Goal: Task Accomplishment & Management: Use online tool/utility

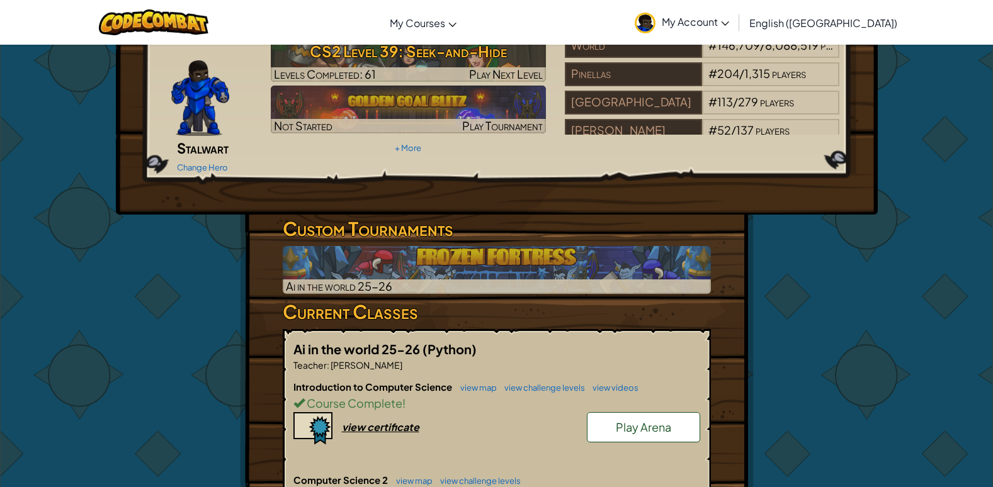
scroll to position [378, 0]
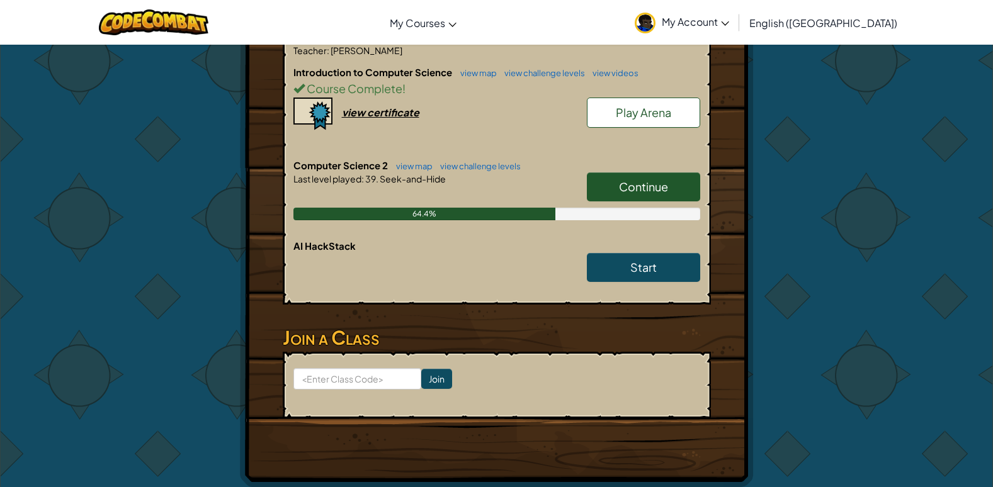
click at [689, 173] on link "Continue" at bounding box center [643, 187] width 113 height 29
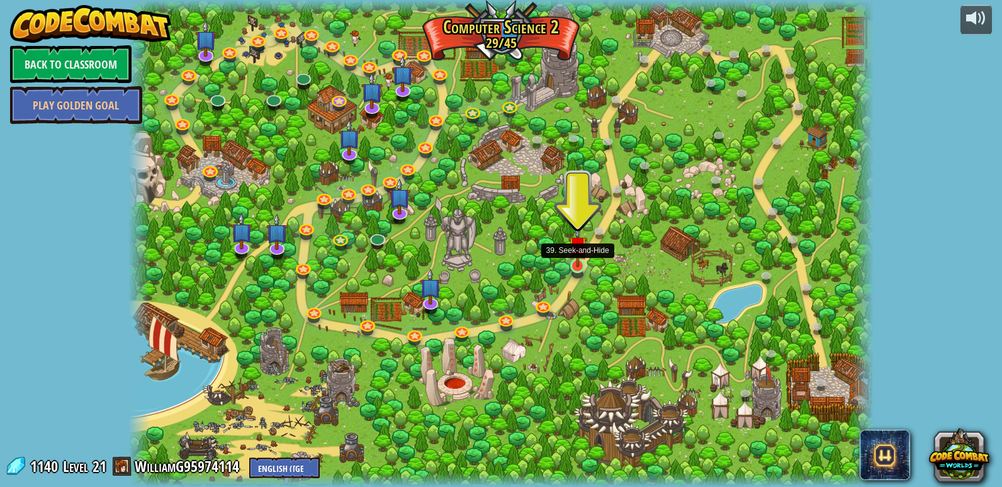
click at [584, 263] on img at bounding box center [578, 245] width 19 height 43
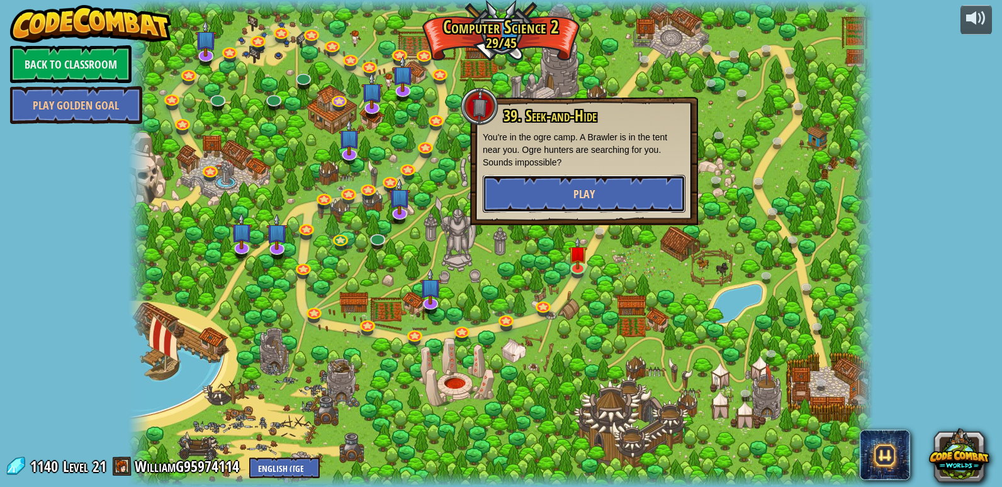
click at [504, 190] on button "Play" at bounding box center [584, 194] width 203 height 38
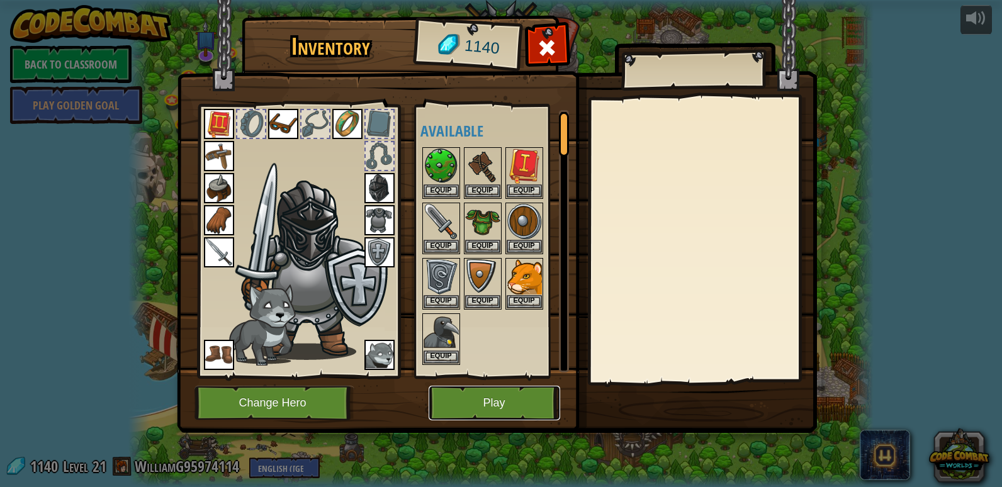
drag, startPoint x: 487, startPoint y: 392, endPoint x: 489, endPoint y: 359, distance: 33.4
click at [489, 382] on div "Inventory 1140 Available Equip Equip Equip Equip Equip Equip Equip Equip Equip …" at bounding box center [501, 227] width 640 height 416
click at [462, 400] on button "Play" at bounding box center [495, 403] width 132 height 35
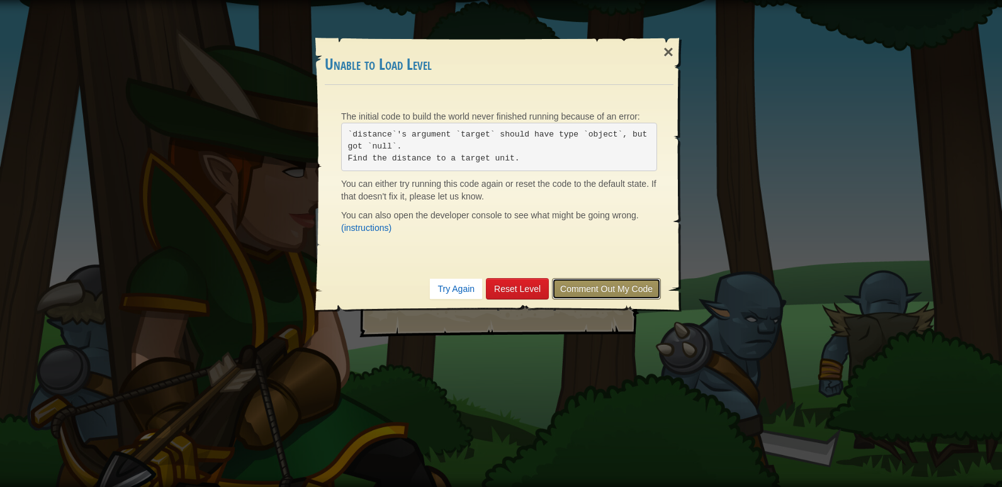
click at [579, 286] on link "Comment Out My Code" at bounding box center [606, 288] width 109 height 21
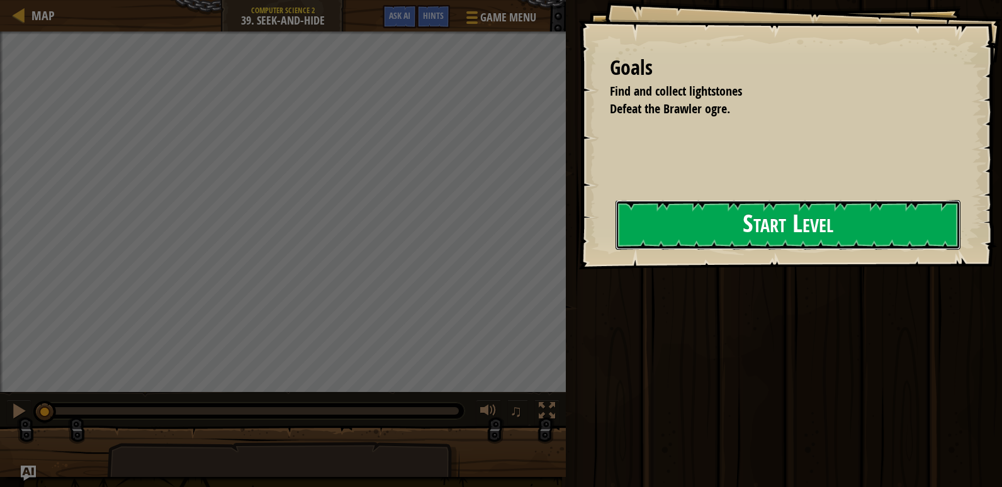
click at [645, 217] on button "Start Level" at bounding box center [788, 225] width 345 height 50
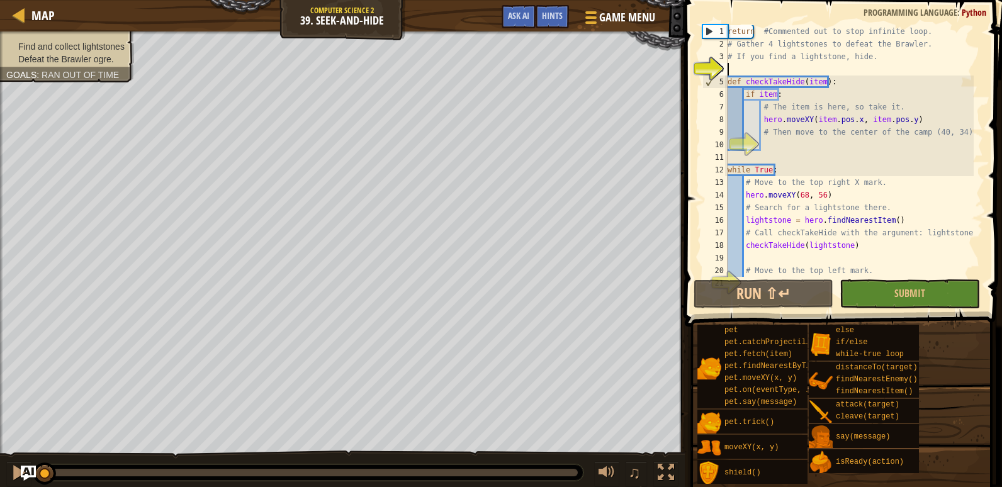
click at [778, 138] on div "return #Commented out to stop infinite loop. # Gather 4 lightstones to defeat t…" at bounding box center [849, 163] width 249 height 277
type textarea "# Then move to the center of the camp (40, 34)"
click at [767, 140] on div "return #Commented out to stop infinite loop. # Gather 4 lightstones to defeat t…" at bounding box center [849, 163] width 249 height 277
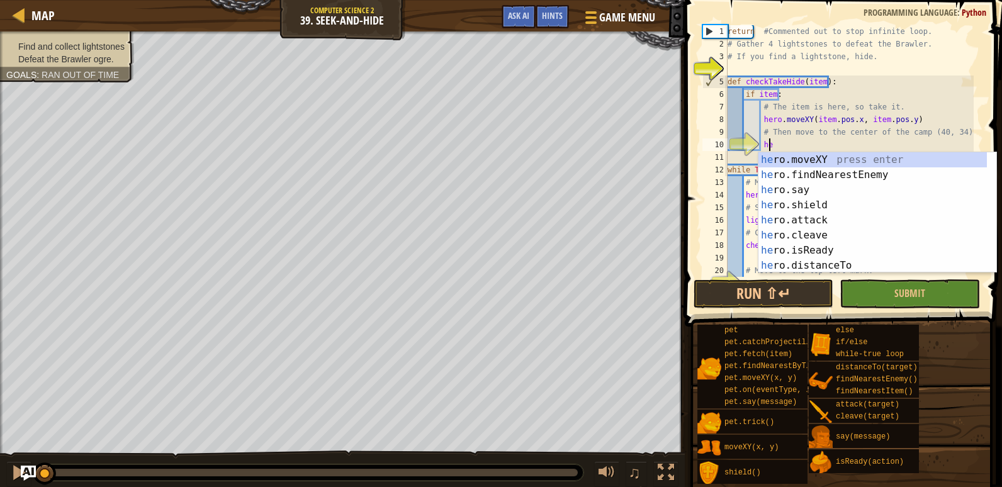
scroll to position [6, 3]
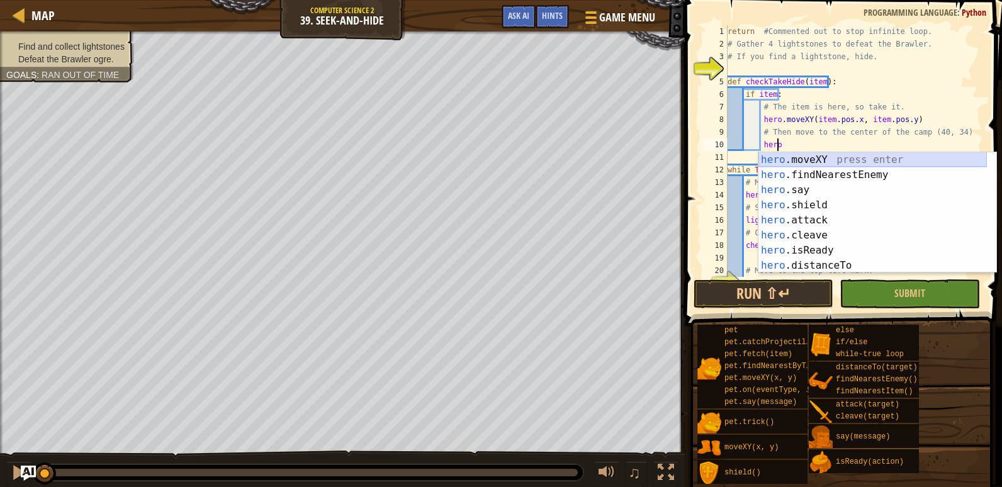
click at [785, 160] on div "hero .moveXY press enter hero .findNearestEnemy press enter hero .say press ent…" at bounding box center [873, 227] width 229 height 151
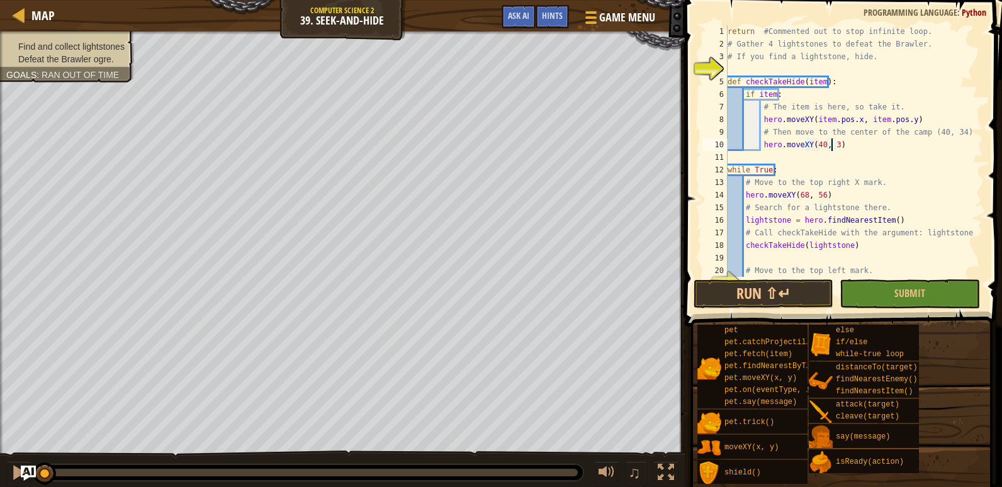
scroll to position [6, 8]
type textarea "hero.moveXY(40, 34)"
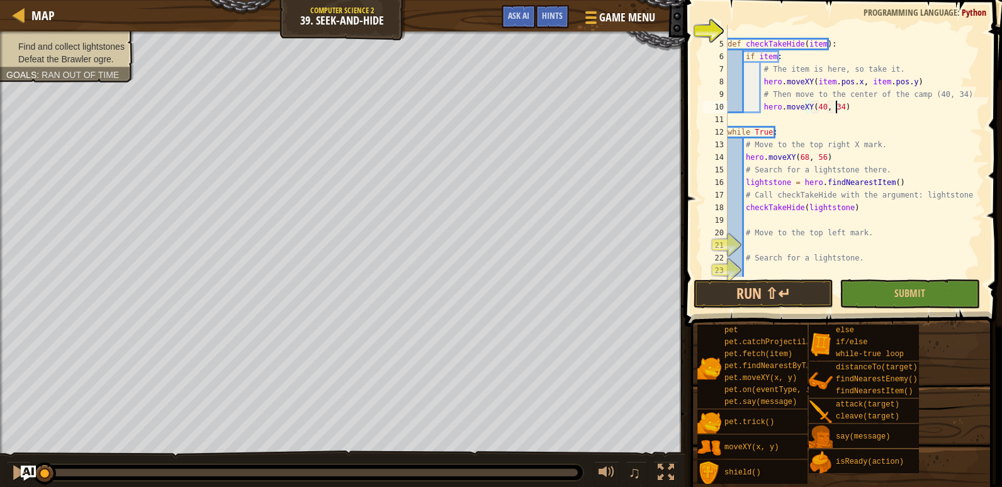
click at [761, 242] on div "def checkTakeHide ( item ) : if item : # The item is here, so take it. hero . m…" at bounding box center [849, 163] width 249 height 277
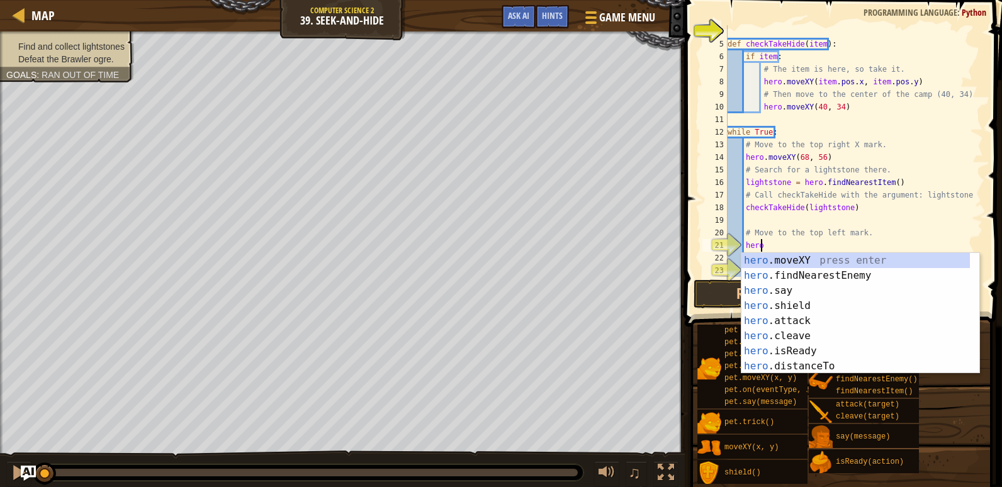
scroll to position [6, 2]
click at [769, 259] on div "hero .moveXY press enter hero .findNearestEnemy press enter hero .say press ent…" at bounding box center [856, 328] width 229 height 151
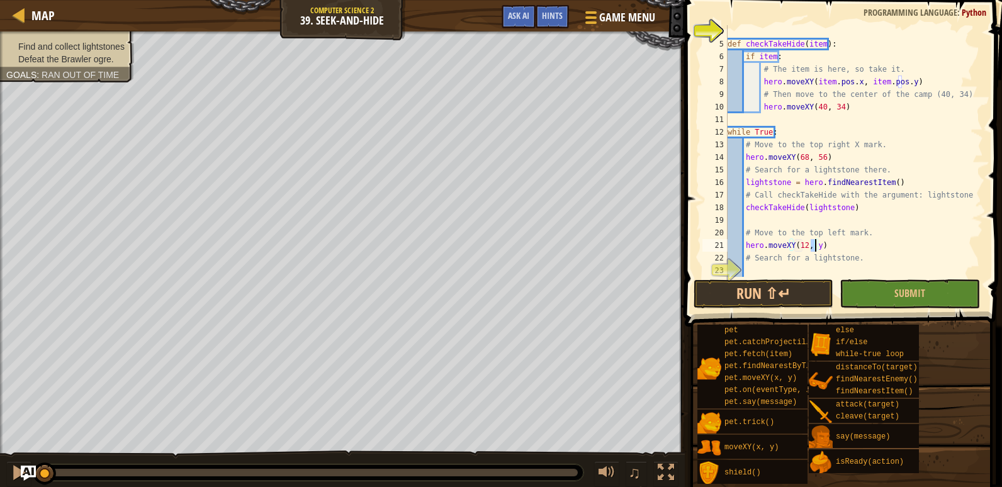
scroll to position [6, 7]
type textarea "hero.moveXY(12, 56)"
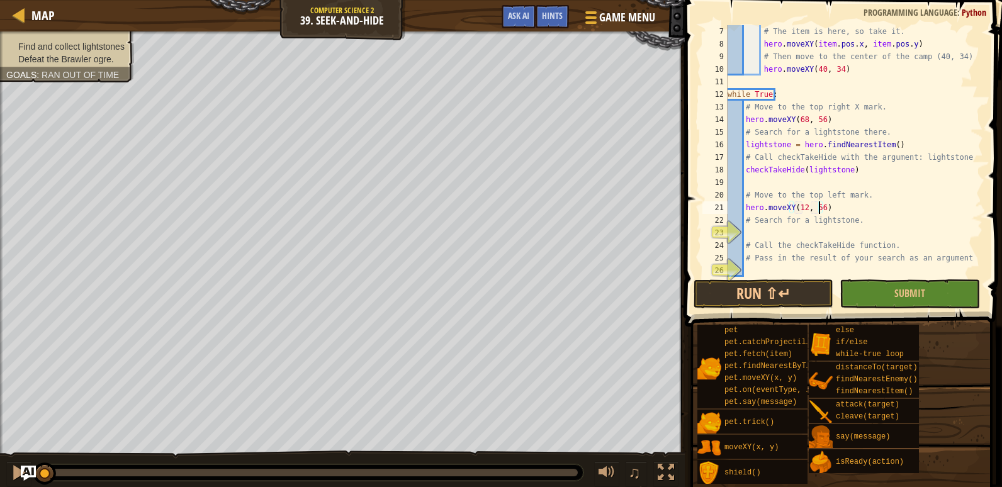
scroll to position [101, 0]
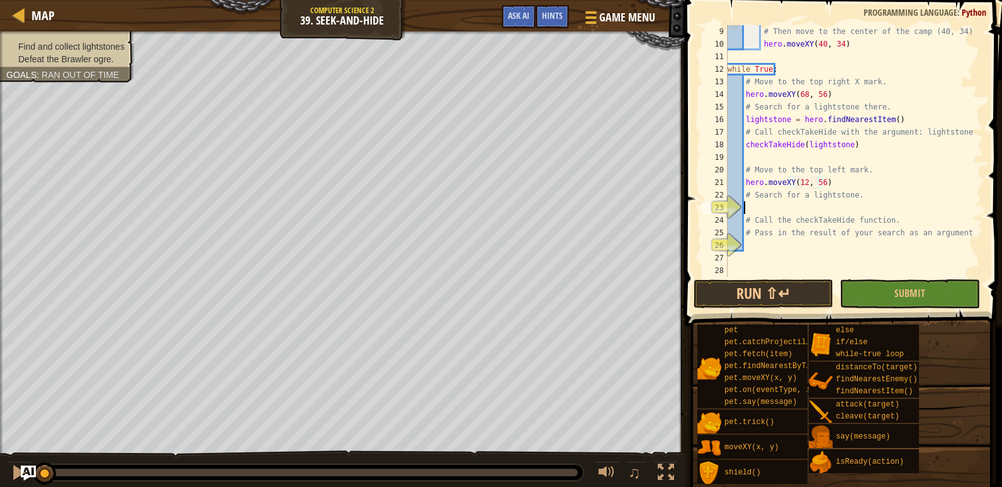
click at [767, 205] on div "# Then move to the center of the camp (40, 34) hero . moveXY ( 40 , 34 ) while …" at bounding box center [849, 163] width 249 height 277
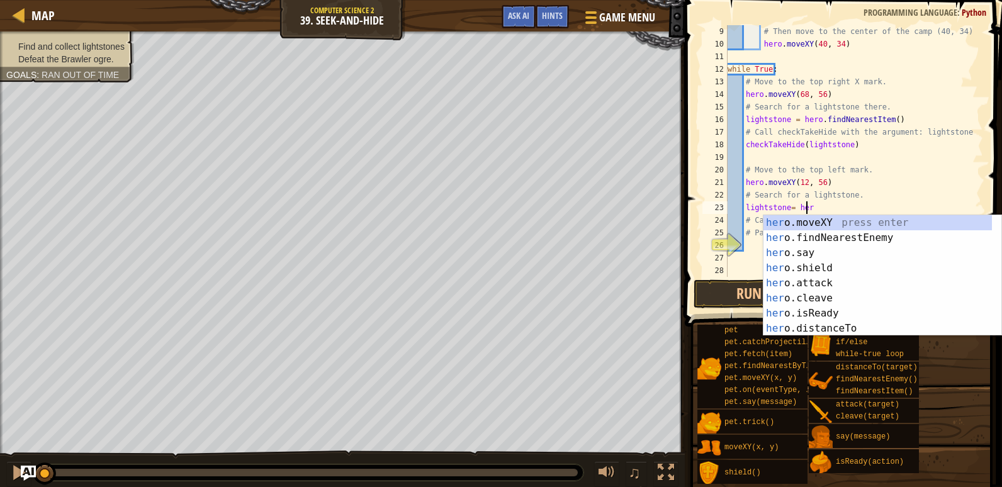
type textarea "lightstone= hero"
click at [788, 235] on div "hero .moveXY press enter hero .findNearestEnemy press enter hero .say press ent…" at bounding box center [878, 290] width 229 height 151
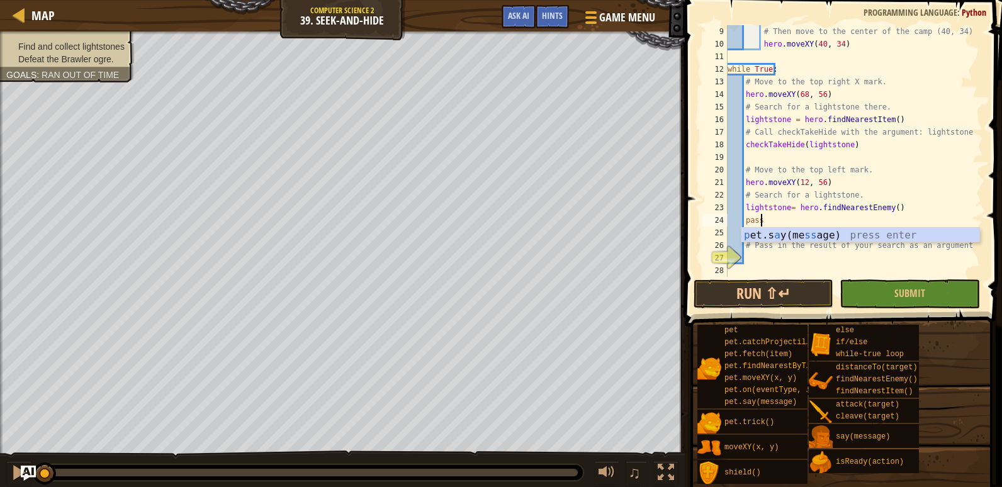
scroll to position [6, 2]
click at [776, 246] on div "# Then move to the center of the camp (40, 34) hero . moveXY ( 40 , 34 ) while …" at bounding box center [849, 163] width 249 height 277
type textarea "# Pass in the result of your search as an argument."
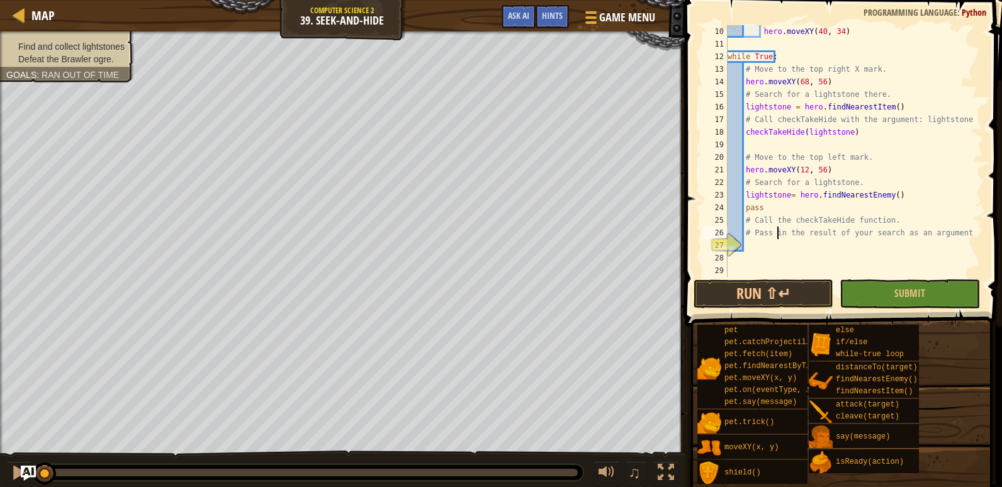
click at [766, 247] on div "hero . moveXY ( 40 , 34 ) while True : # Move to the top right X mark. hero . m…" at bounding box center [849, 163] width 249 height 277
click at [881, 298] on button "Submit" at bounding box center [910, 294] width 140 height 29
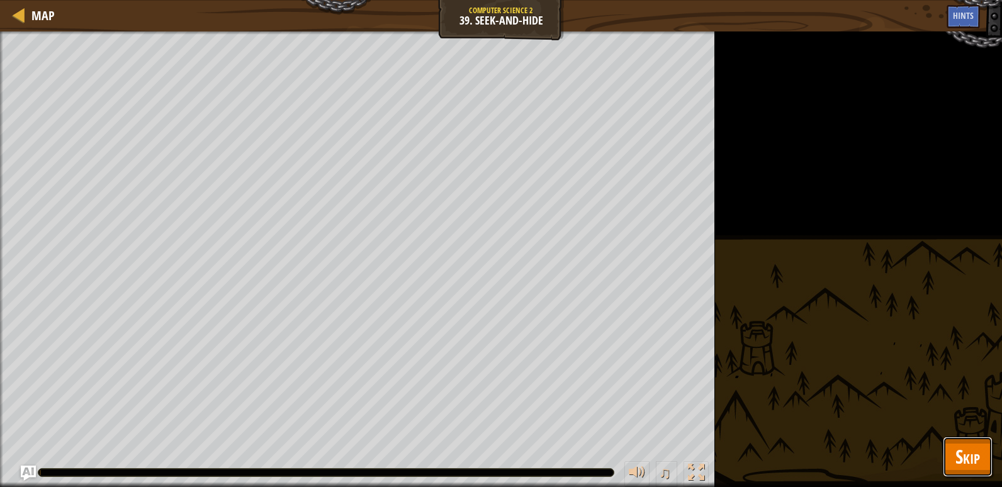
click at [982, 441] on button "Skip" at bounding box center [968, 457] width 50 height 40
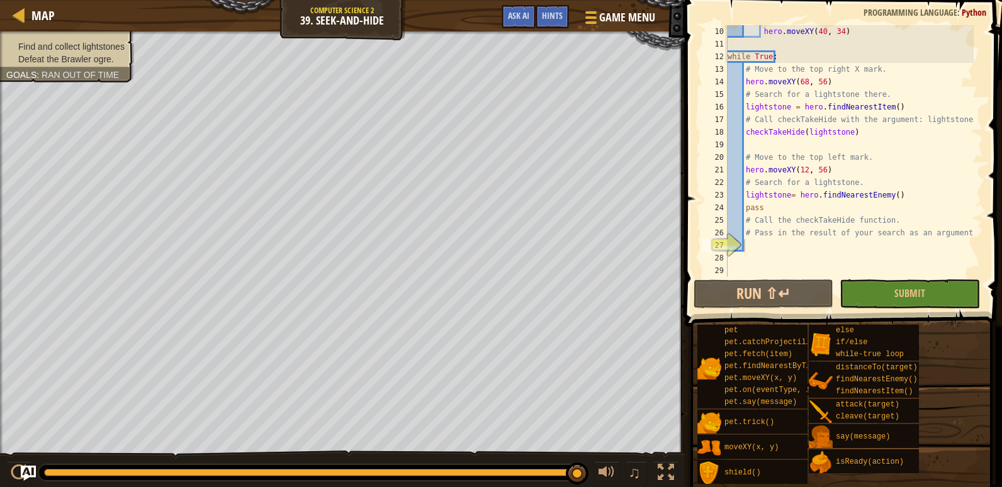
click at [773, 241] on div "hero . moveXY ( 40 , 34 ) while True : # Move to the top right X mark. hero . m…" at bounding box center [849, 163] width 249 height 277
click at [904, 302] on button "Submit" at bounding box center [910, 294] width 140 height 29
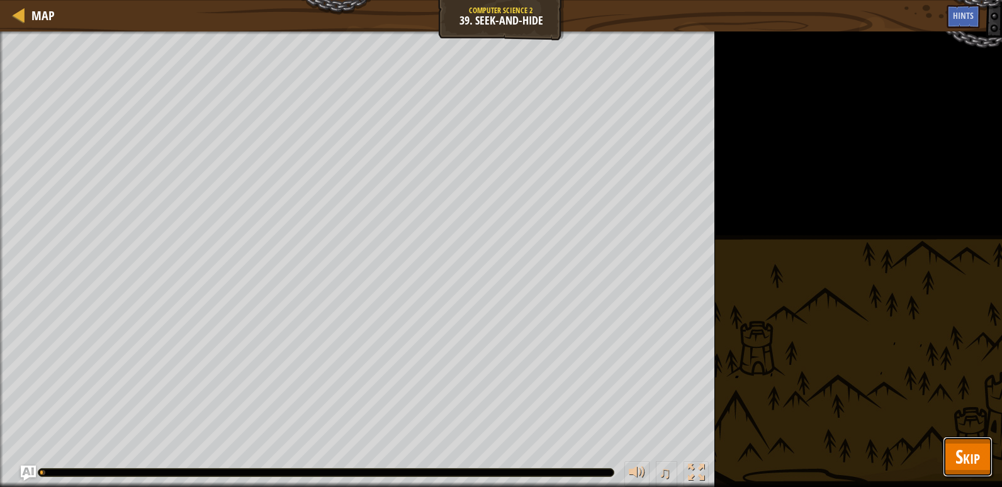
click at [956, 460] on span "Skip" at bounding box center [968, 457] width 25 height 26
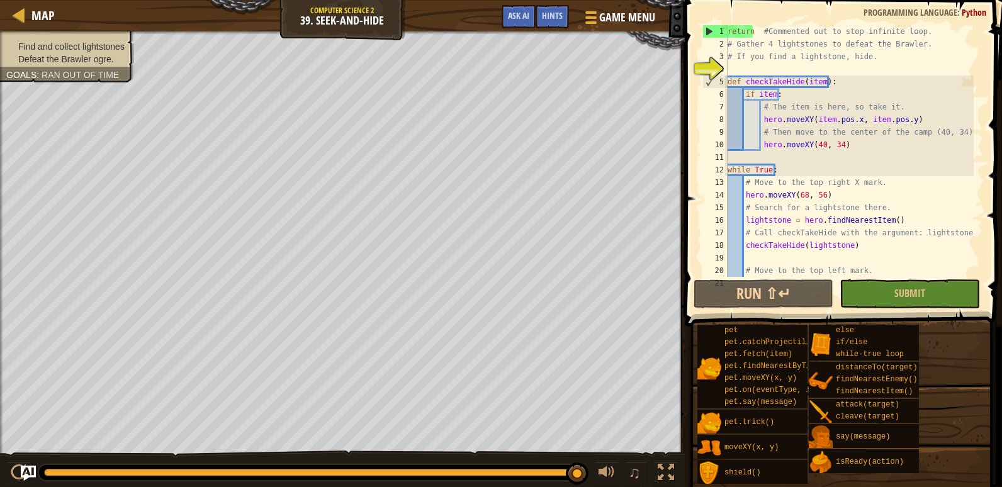
scroll to position [0, 0]
click at [750, 32] on div "return #Commented out to stop infinite loop. # Gather 4 lightstones to defeat t…" at bounding box center [849, 163] width 249 height 277
drag, startPoint x: 754, startPoint y: 31, endPoint x: 728, endPoint y: 31, distance: 25.2
click at [728, 31] on div "return #Commented out to stop infinite loop. # Gather 4 lightstones to defeat t…" at bounding box center [849, 163] width 249 height 277
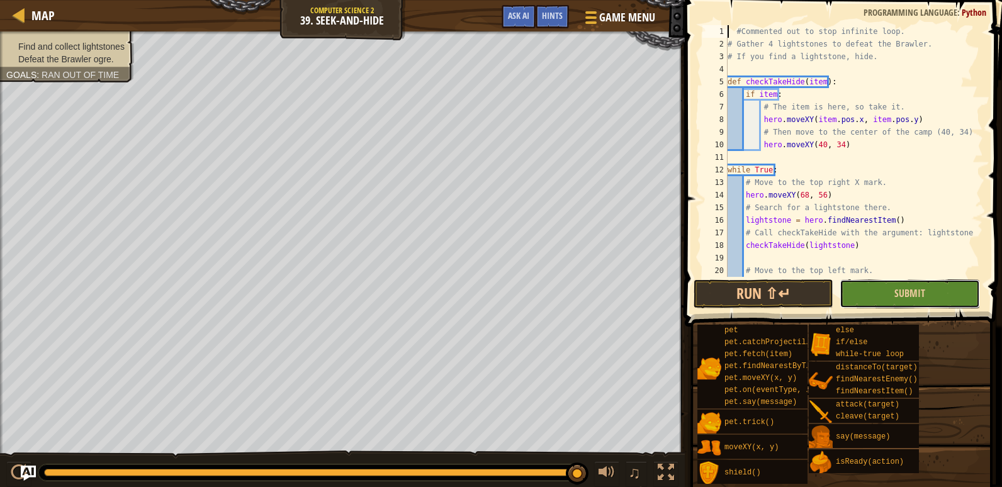
click at [856, 296] on button "Submit" at bounding box center [910, 294] width 140 height 29
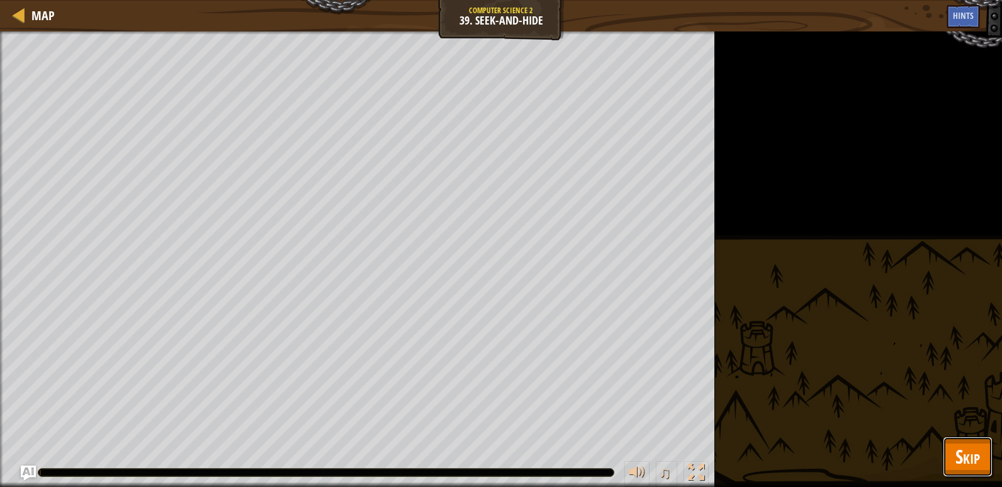
click at [957, 462] on span "Skip" at bounding box center [968, 457] width 25 height 26
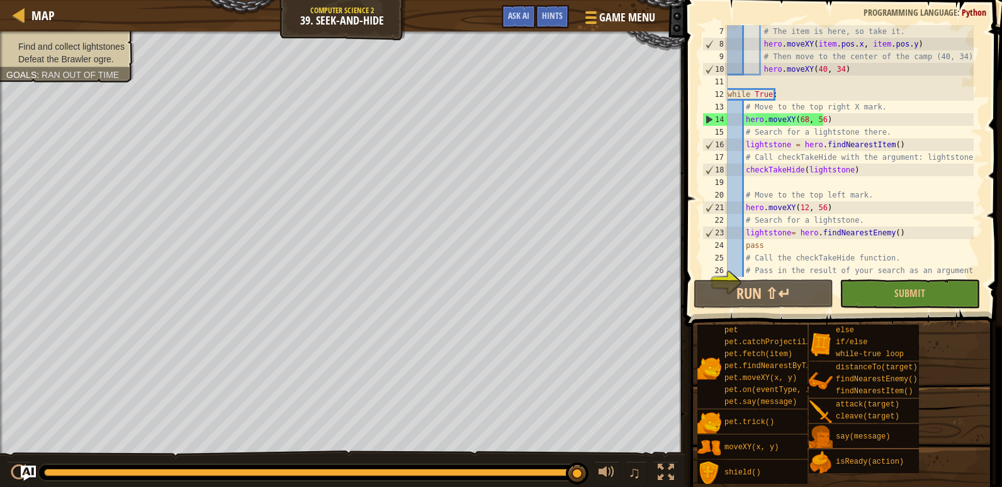
scroll to position [113, 0]
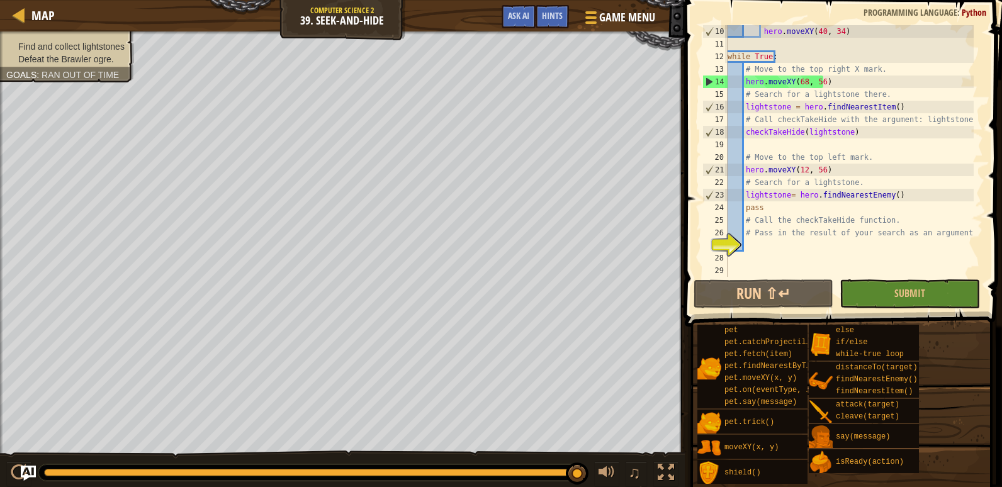
type textarea "# Pass in the result of your search as an argument."
click at [752, 235] on div "hero . moveXY ( 40 , 34 ) while True : # Move to the top right X mark. hero . m…" at bounding box center [849, 163] width 249 height 277
click at [745, 239] on div "hero . moveXY ( 40 , 34 ) while True : # Move to the top right X mark. hero . m…" at bounding box center [849, 163] width 249 height 277
click at [766, 209] on div "hero . moveXY ( 40 , 34 ) while True : # Move to the top right X mark. hero . m…" at bounding box center [849, 163] width 249 height 277
click at [754, 79] on div "hero . moveXY ( 40 , 34 ) while True : # Move to the top right X mark. hero . m…" at bounding box center [849, 163] width 249 height 277
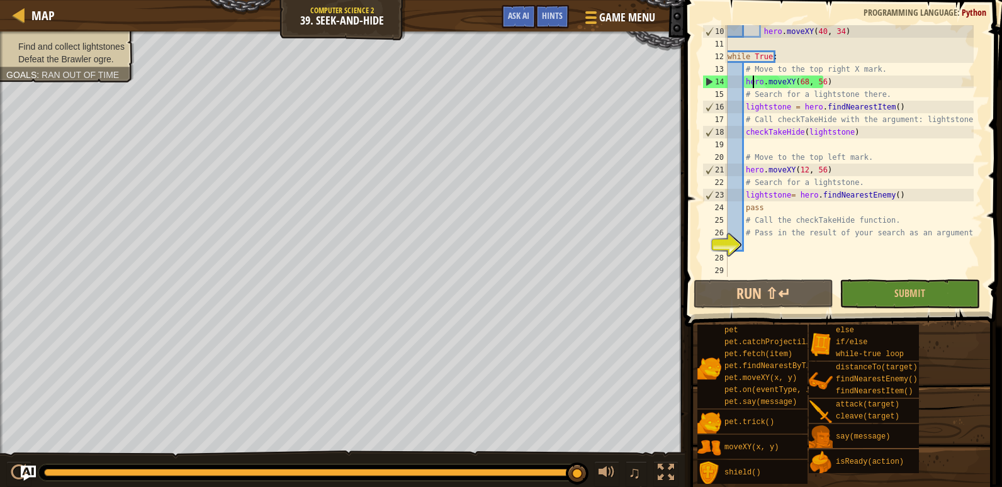
type textarea "hero.moveXY(68, 56)"
click at [791, 78] on div "hero . moveXY ( 40 , 34 ) while True : # Move to the top right X mark. hero . m…" at bounding box center [849, 163] width 249 height 277
click at [514, 17] on span "Ask AI" at bounding box center [518, 15] width 21 height 12
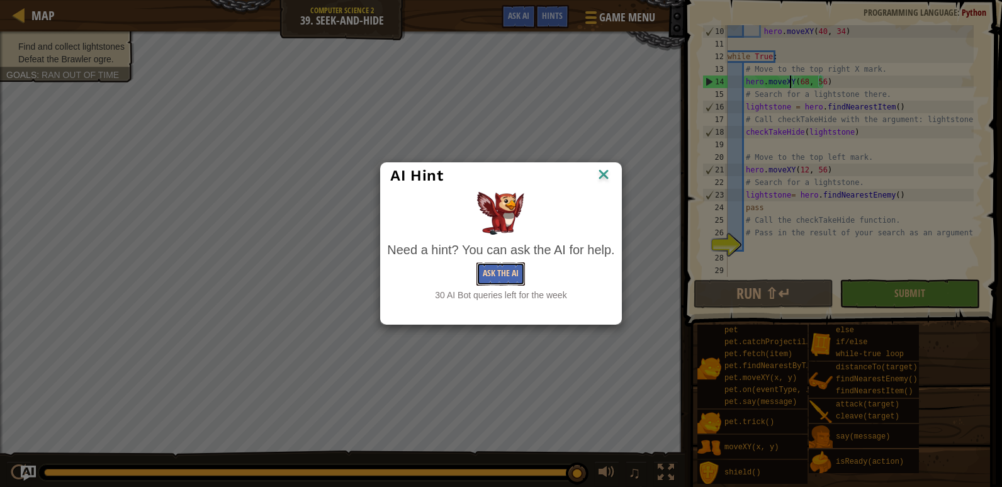
click at [480, 274] on button "Ask the AI" at bounding box center [501, 274] width 48 height 23
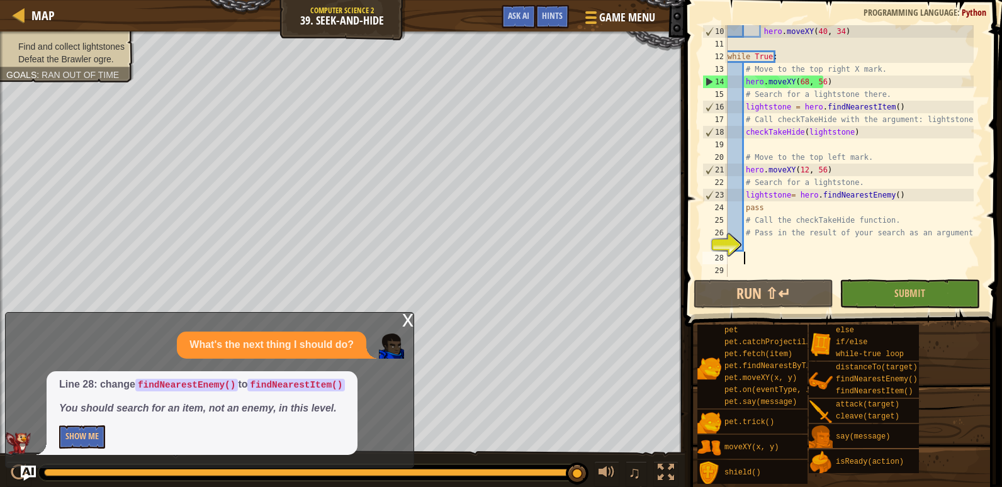
click at [742, 262] on div "hero . moveXY ( 40 , 34 ) while True : # Move to the top right X mark. hero . m…" at bounding box center [849, 163] width 249 height 277
click at [74, 446] on button "Show Me" at bounding box center [82, 437] width 46 height 23
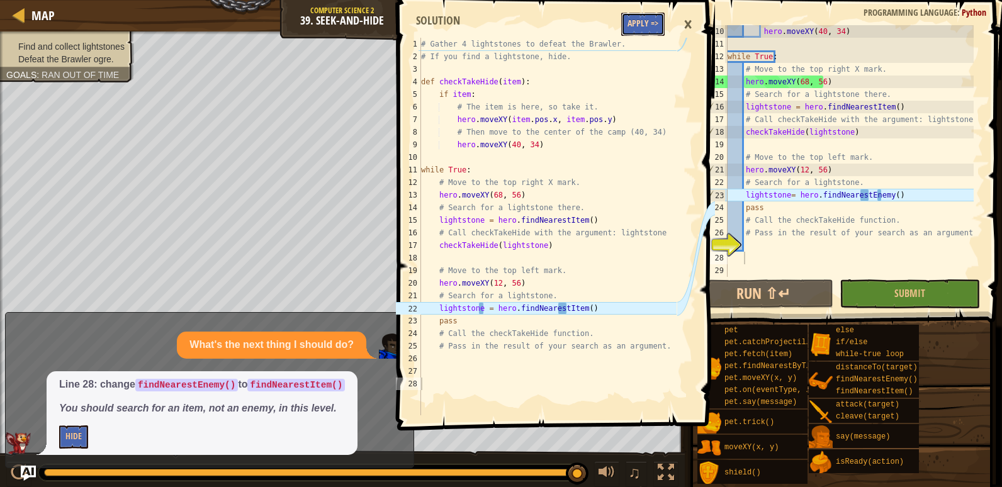
click at [632, 26] on button "Apply =>" at bounding box center [642, 24] width 43 height 23
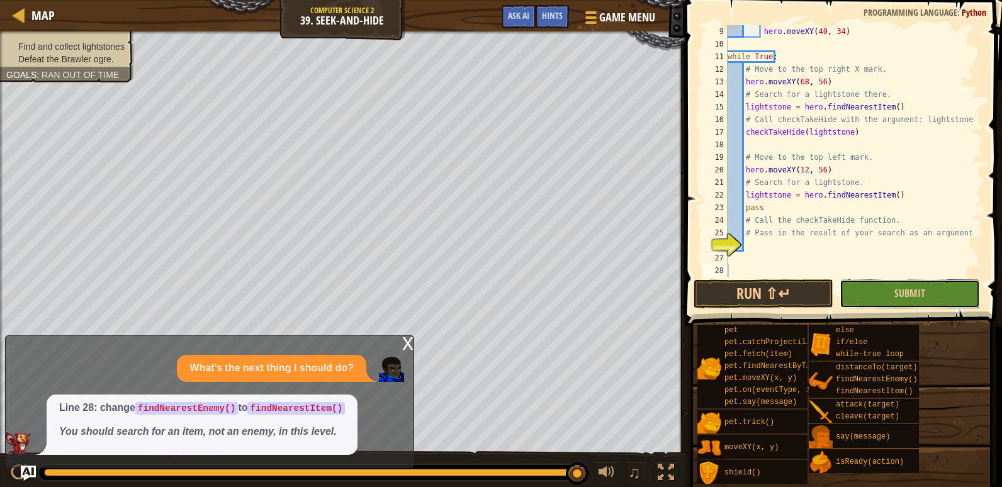
click at [893, 292] on button "Submit" at bounding box center [910, 294] width 140 height 29
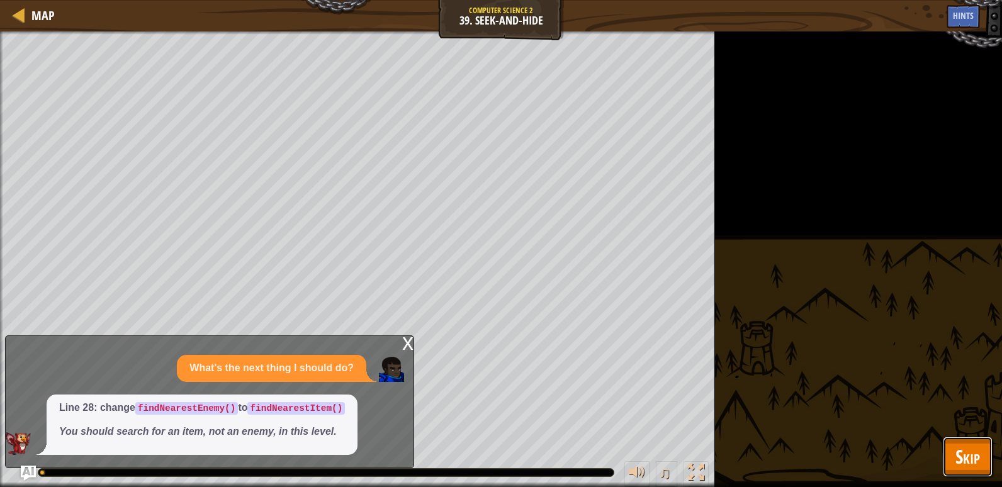
click at [963, 470] on button "Skip" at bounding box center [968, 457] width 50 height 40
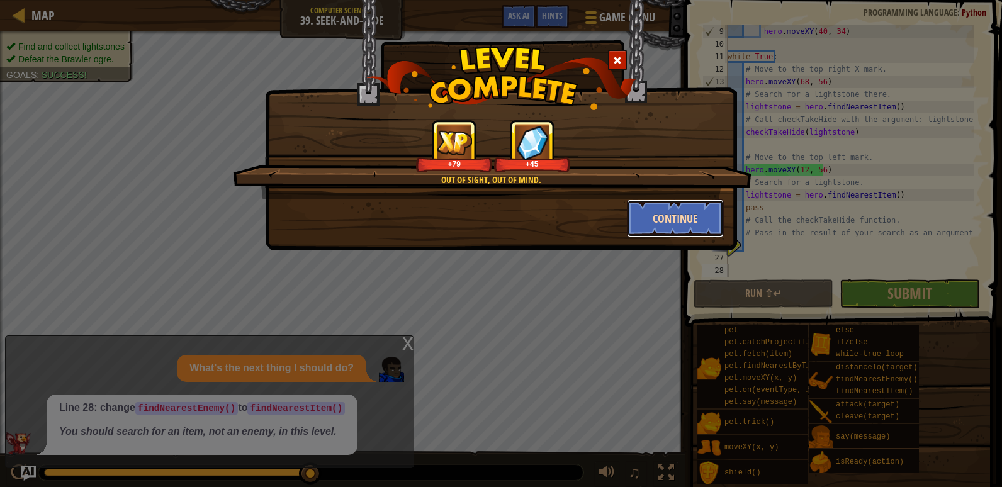
click at [677, 231] on button "Continue" at bounding box center [676, 219] width 98 height 38
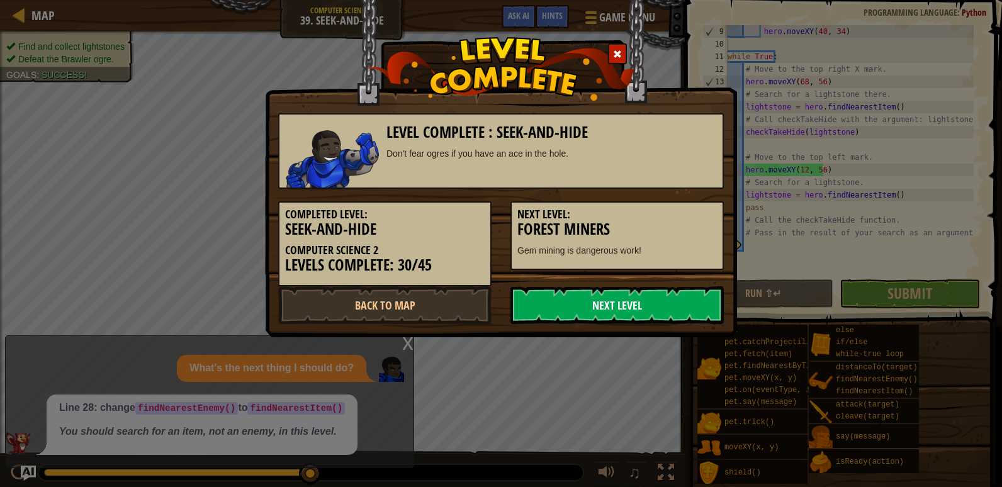
click at [630, 311] on link "Next Level" at bounding box center [617, 305] width 213 height 38
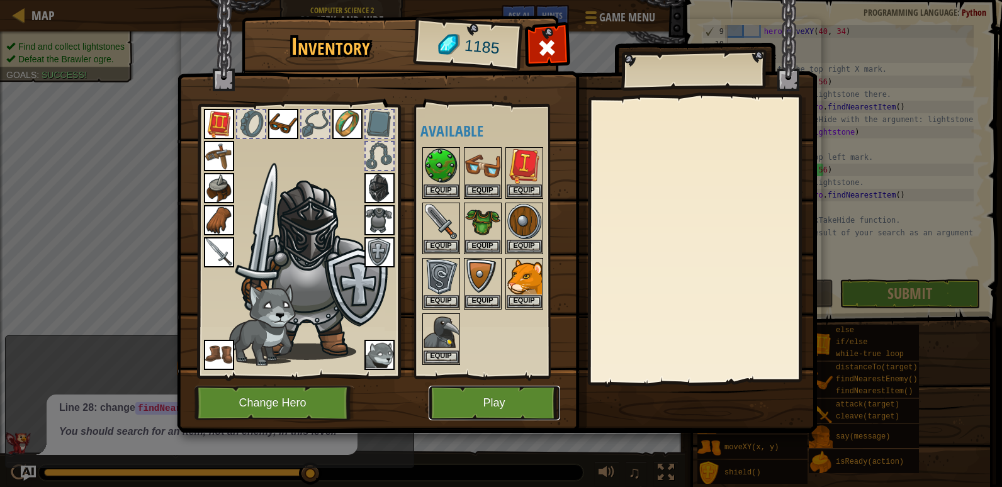
click at [511, 416] on button "Play" at bounding box center [495, 403] width 132 height 35
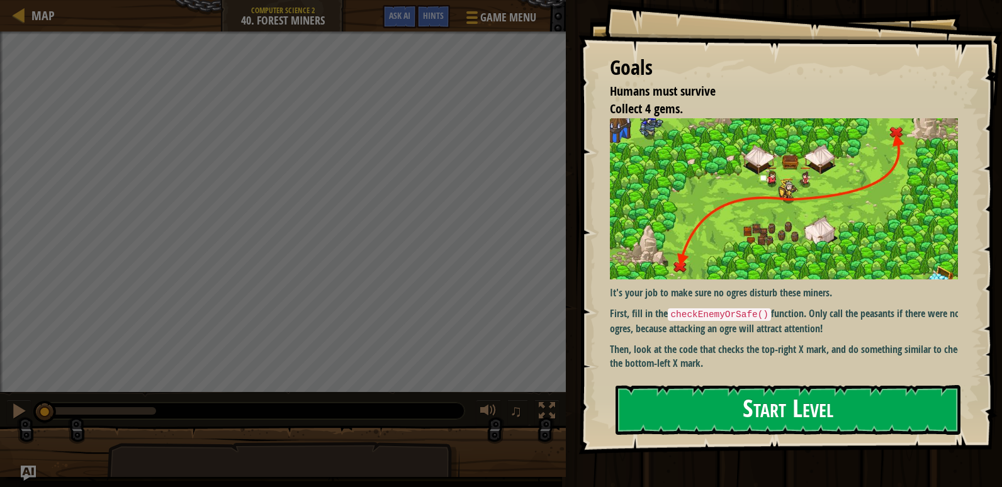
click at [854, 414] on button "Start Level" at bounding box center [788, 410] width 345 height 50
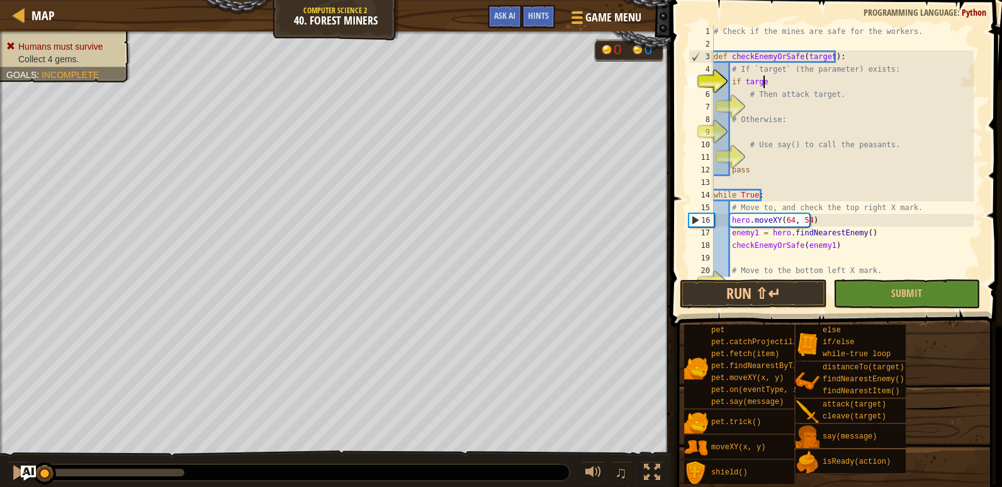
scroll to position [6, 4]
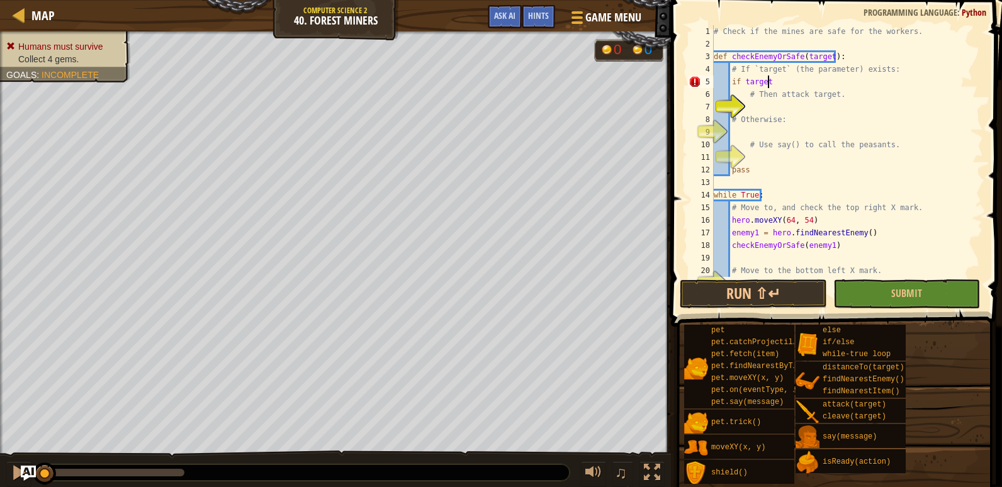
type textarea "if target:"
click at [765, 103] on div "# Check if the mines are safe for the workers. def checkEnemyOrSafe ( target ) …" at bounding box center [842, 163] width 263 height 277
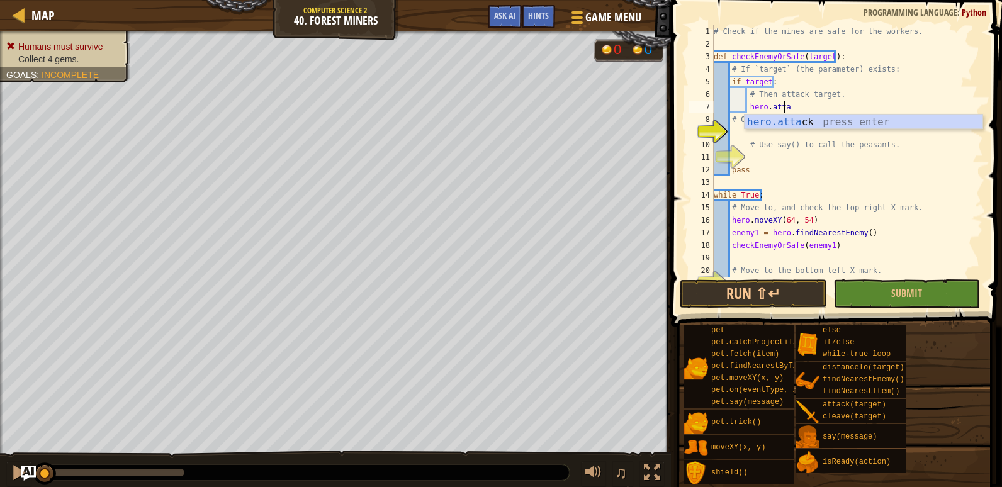
scroll to position [6, 6]
type textarea "hero.attack(target)"
click at [747, 126] on div "# Check if the mines are safe for the workers. def checkEnemyOrSafe ( target ) …" at bounding box center [842, 163] width 263 height 277
type textarea "else:"
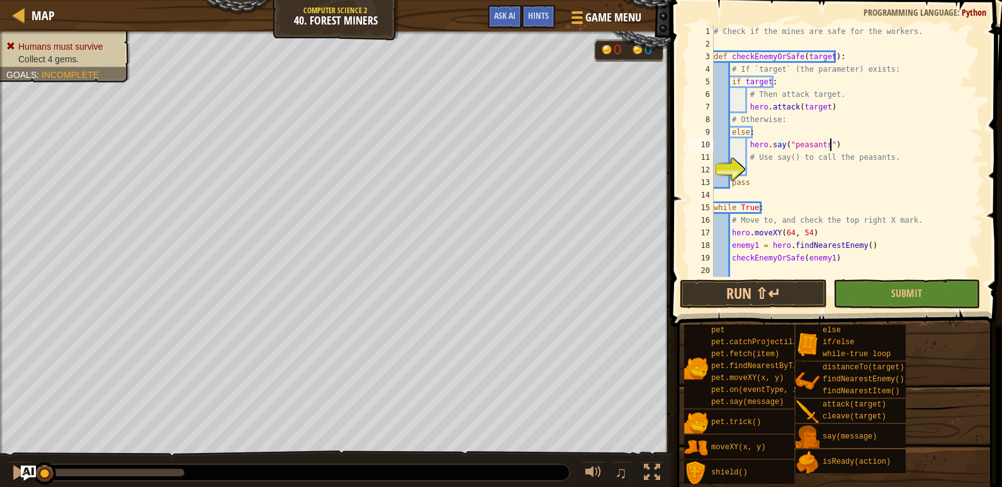
click at [755, 177] on div "# Check if the mines are safe for the workers. def checkEnemyOrSafe ( target ) …" at bounding box center [842, 163] width 263 height 277
type textarea "pass"
click at [756, 164] on div "# Check if the mines are safe for the workers. def checkEnemyOrSafe ( target ) …" at bounding box center [842, 163] width 263 height 277
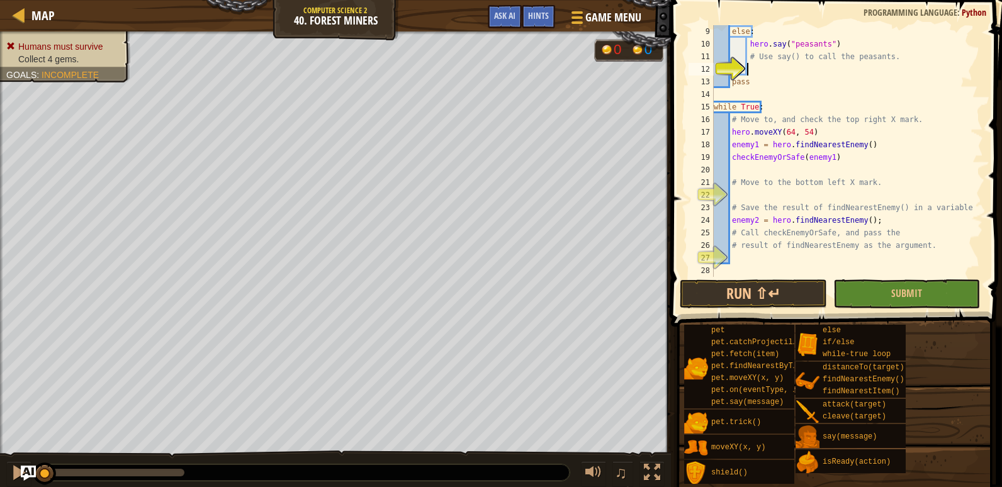
scroll to position [101, 0]
click at [744, 196] on div "else : hero . say ( "peasants" ) # Use say() to call the peasants. pass while T…" at bounding box center [842, 163] width 263 height 277
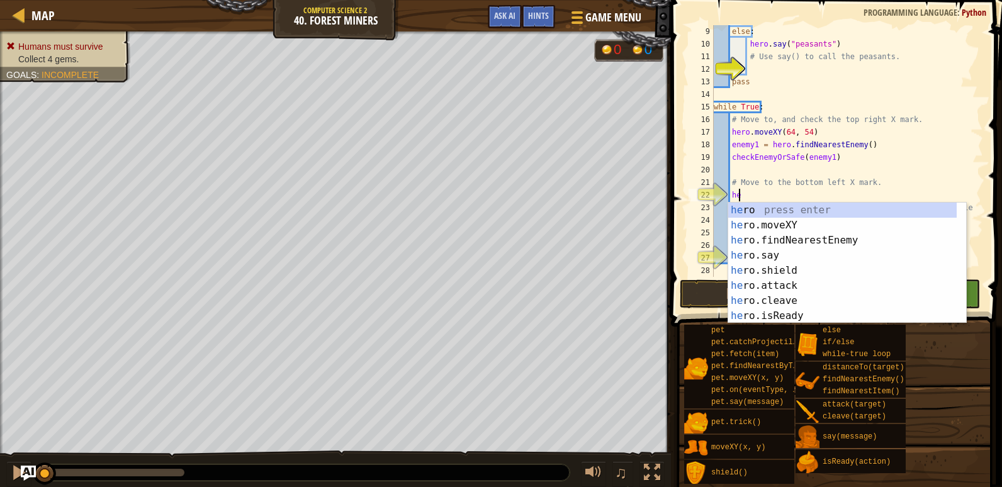
scroll to position [6, 2]
click at [819, 221] on div "her o press enter her o.moveXY press enter her o.findNearestEnemy press enter h…" at bounding box center [842, 278] width 229 height 151
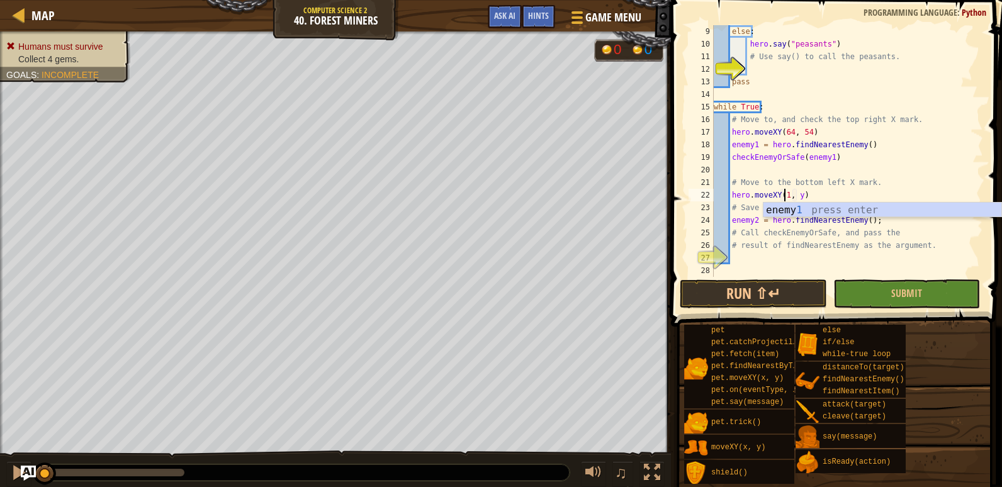
scroll to position [6, 6]
type textarea "hero.moveXY(16, 14)"
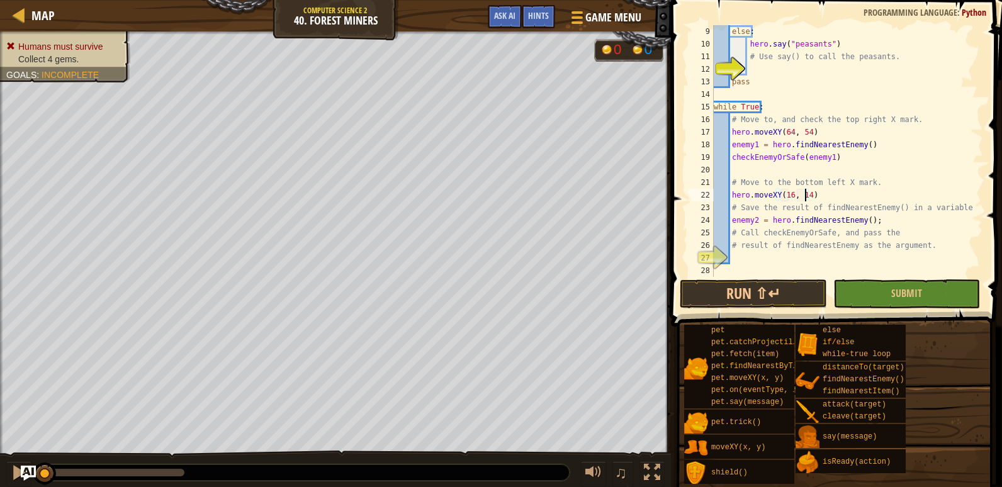
scroll to position [101, 0]
click at [767, 256] on div "else : hero . say ( "peasants" ) # Use say() to call the peasants. pass while T…" at bounding box center [842, 163] width 263 height 277
click at [760, 273] on div "check EnemyOrSafe(target) press enter" at bounding box center [847, 288] width 238 height 45
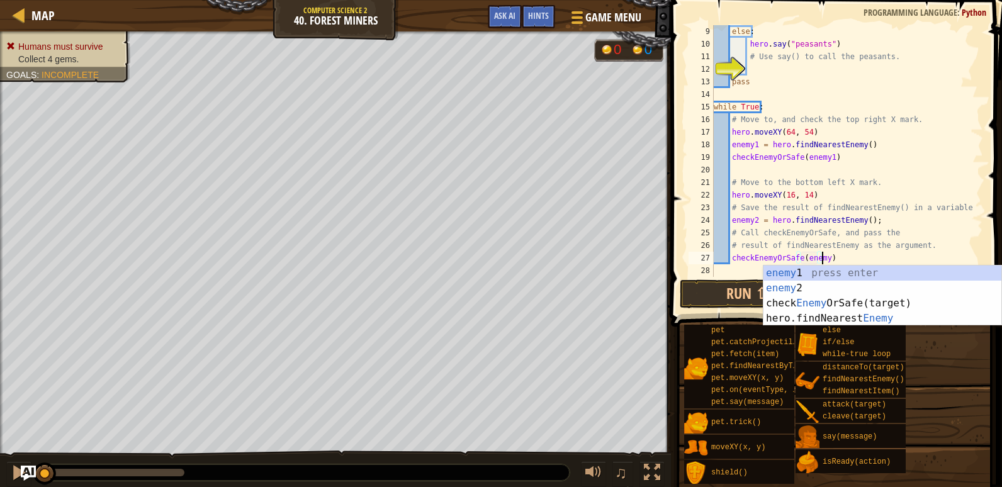
scroll to position [6, 9]
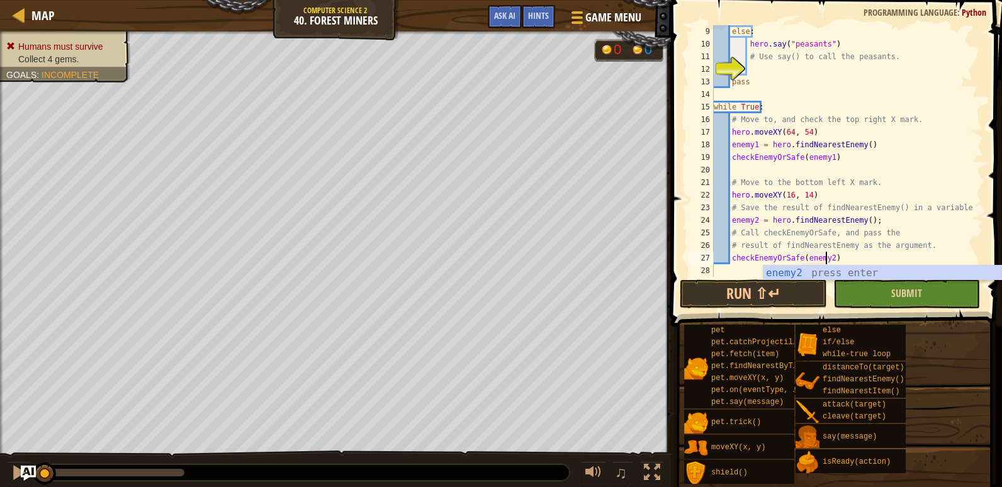
type textarea "checkEnemyOrSafe(enemy2)"
click at [866, 288] on button "Submit" at bounding box center [907, 294] width 147 height 29
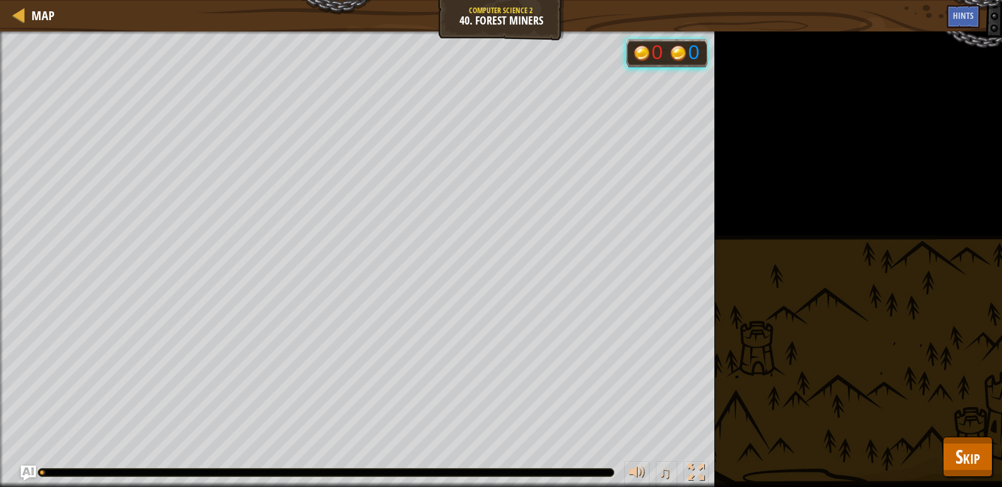
click at [980, 482] on div "Humans must survive Collect 4 gems. Goals : Running... 0 0 ♫ [PERSON_NAME] 1067…" at bounding box center [501, 259] width 1002 height 456
click at [976, 460] on span "Skip" at bounding box center [968, 457] width 25 height 26
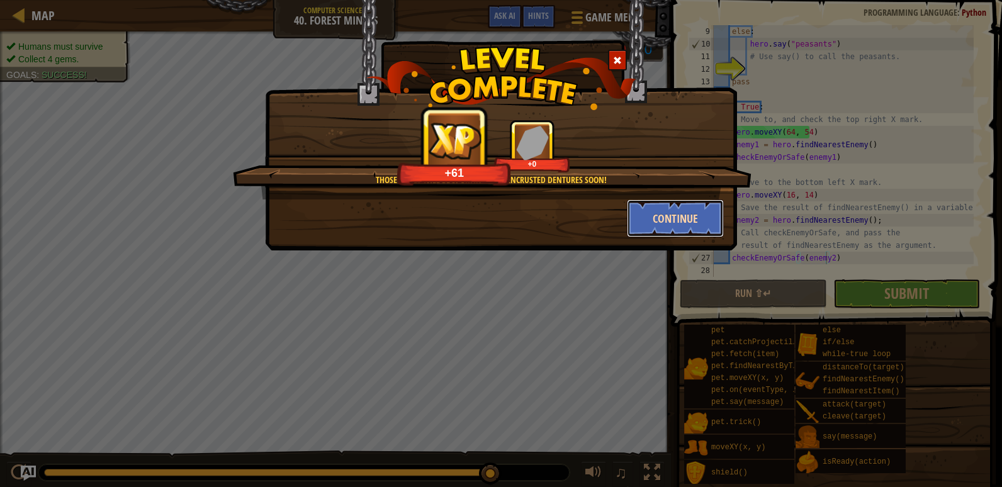
click at [642, 200] on button "Continue" at bounding box center [676, 219] width 98 height 38
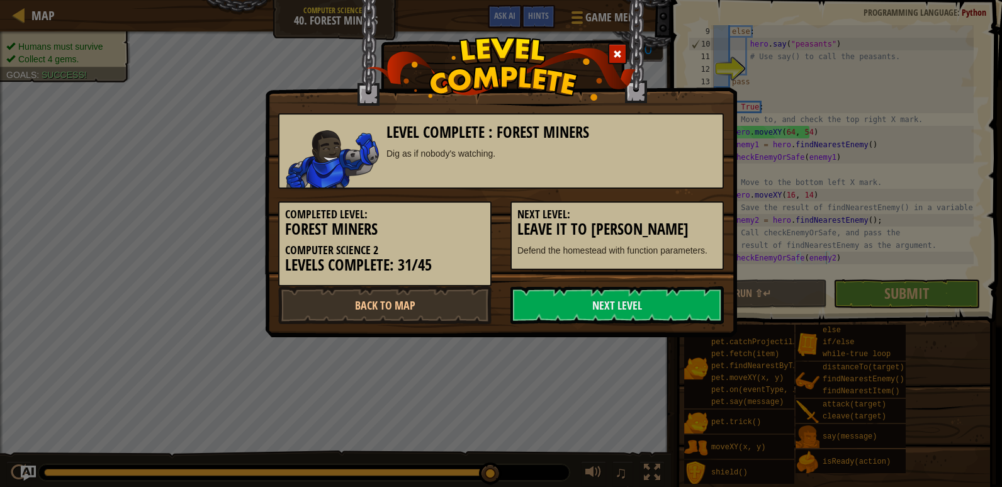
click at [642, 214] on h5 "Next Level:" at bounding box center [618, 214] width 200 height 13
click at [625, 311] on link "Next Level" at bounding box center [617, 305] width 213 height 38
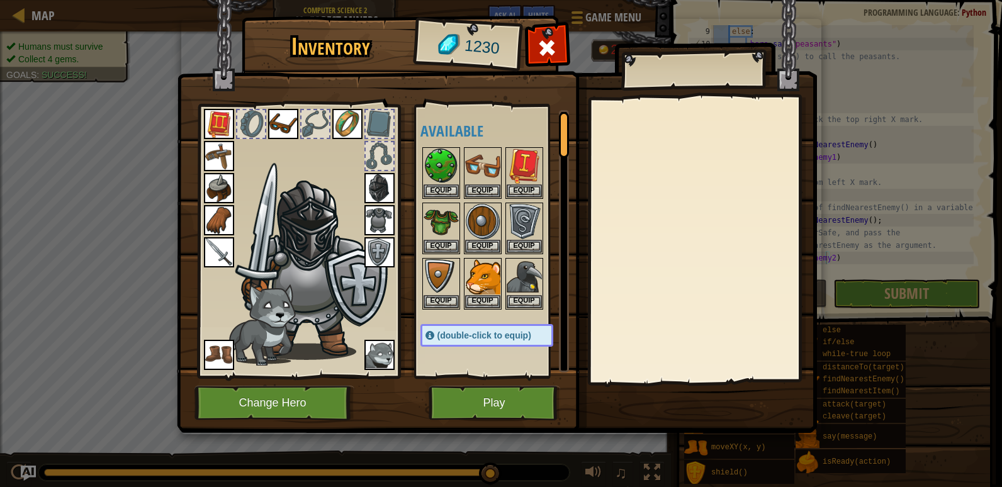
click at [518, 400] on button "Play" at bounding box center [495, 403] width 132 height 35
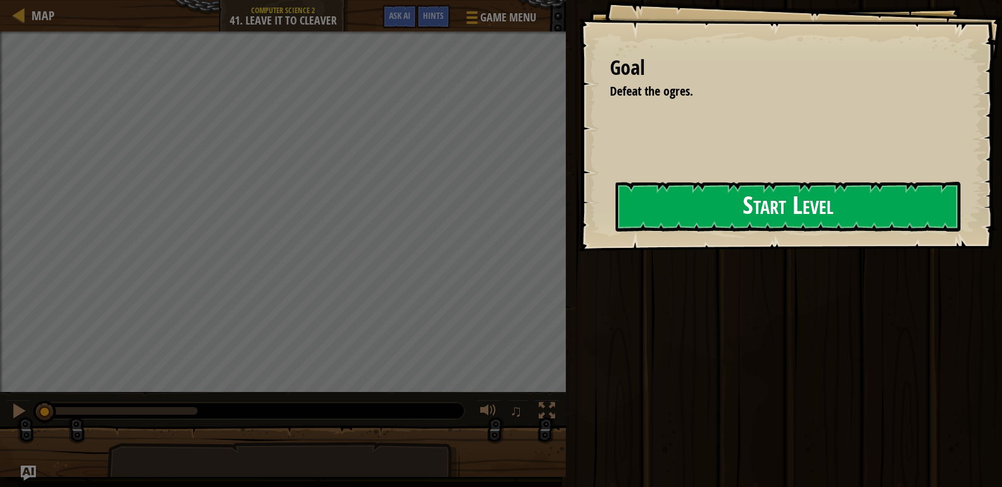
click at [649, 201] on button "Start Level" at bounding box center [788, 207] width 345 height 50
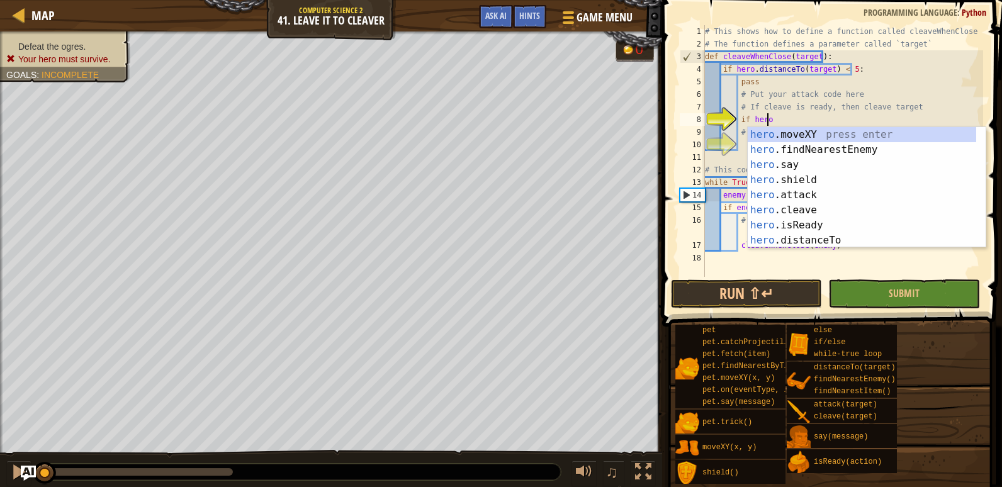
scroll to position [6, 4]
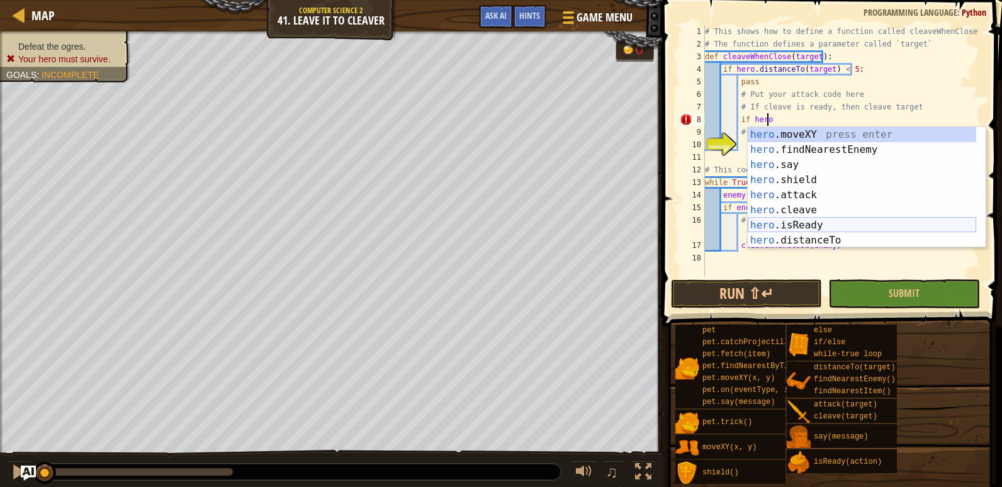
click at [801, 229] on div "hero .moveXY press enter hero .findNearestEnemy press enter hero .say press ent…" at bounding box center [862, 202] width 229 height 151
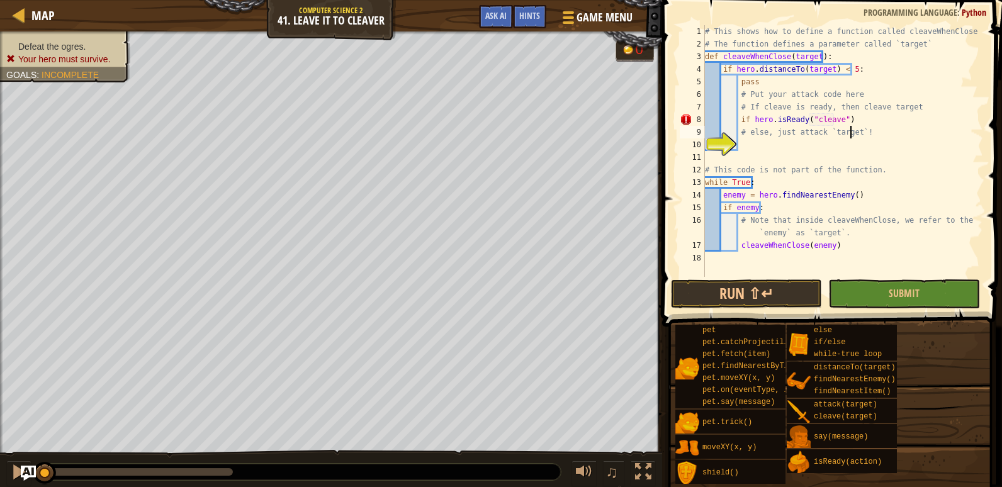
click at [852, 127] on div "# This shows how to define a function called cleaveWhenClose # The function def…" at bounding box center [843, 163] width 281 height 277
click at [847, 125] on div "# This shows how to define a function called cleaveWhenClose # The function def…" at bounding box center [843, 163] width 281 height 277
type textarea "if hero.isReady("cleave"):"
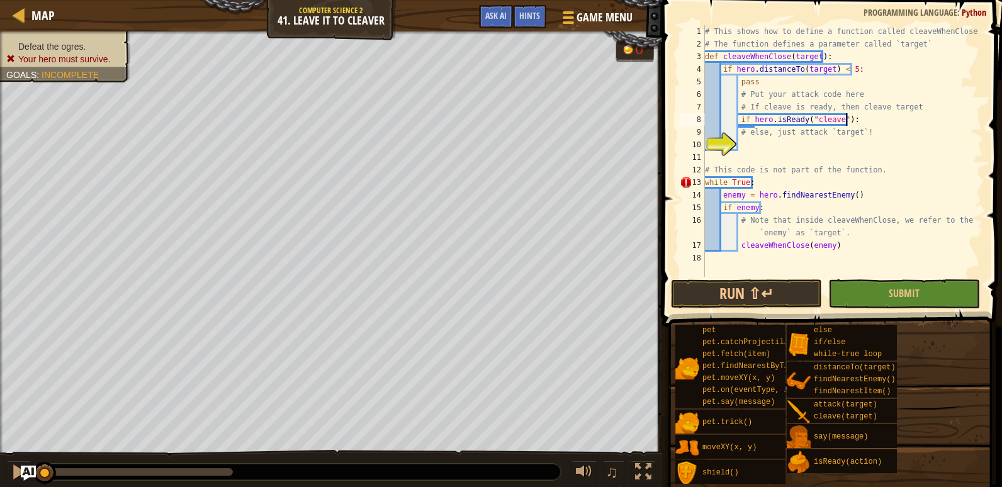
click at [740, 147] on div "# This shows how to define a function called cleaveWhenClose # The function def…" at bounding box center [843, 163] width 281 height 277
click at [860, 118] on div "# This shows how to define a function called cleaveWhenClose # The function def…" at bounding box center [843, 163] width 281 height 277
type textarea "if hero.isReady("cleave"):"
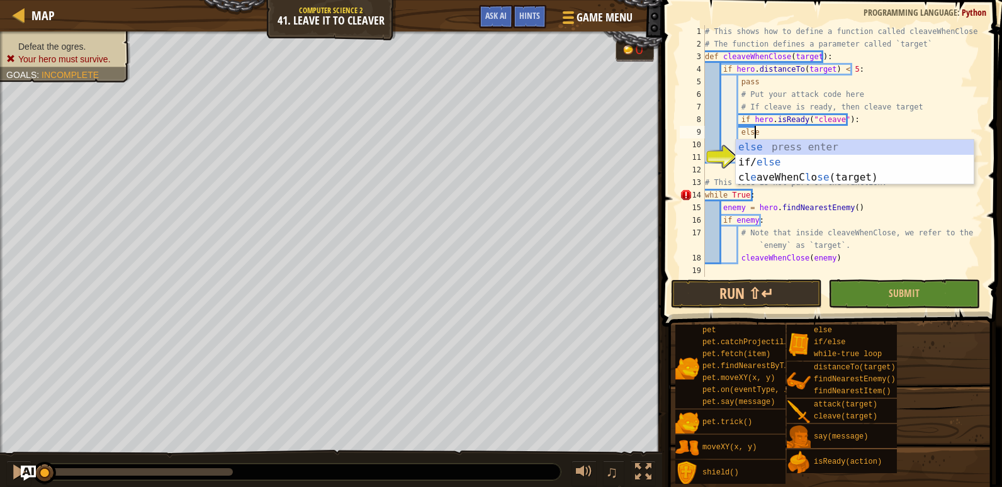
type textarea "else:"
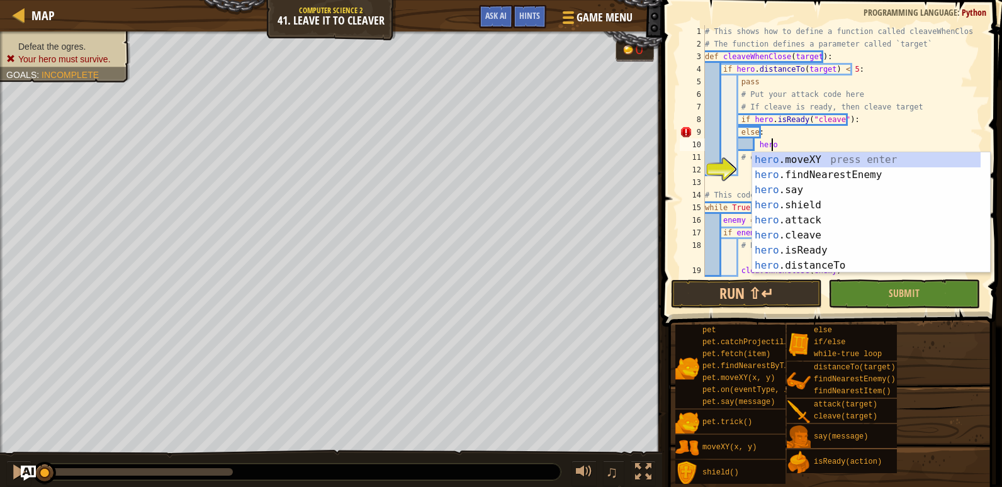
scroll to position [6, 4]
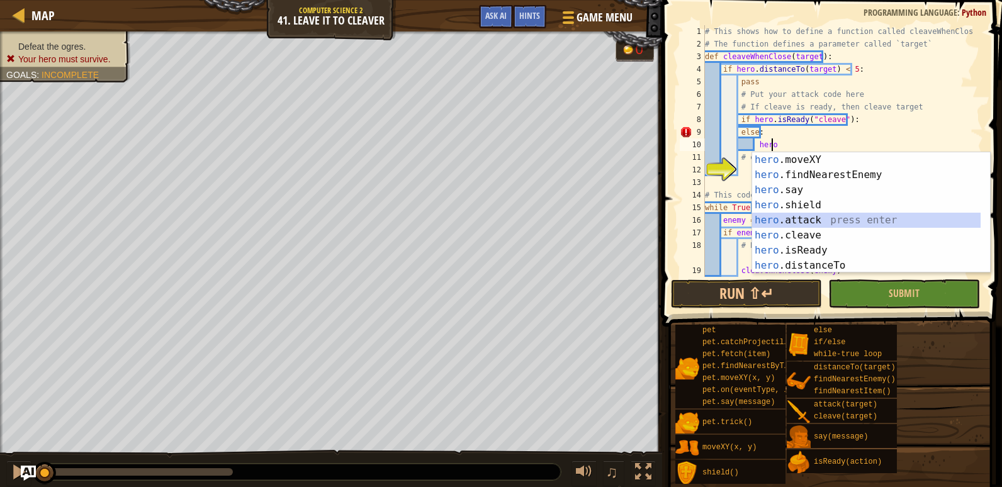
click at [808, 217] on div "hero .moveXY press enter hero .findNearestEnemy press enter hero .say press ent…" at bounding box center [866, 227] width 229 height 151
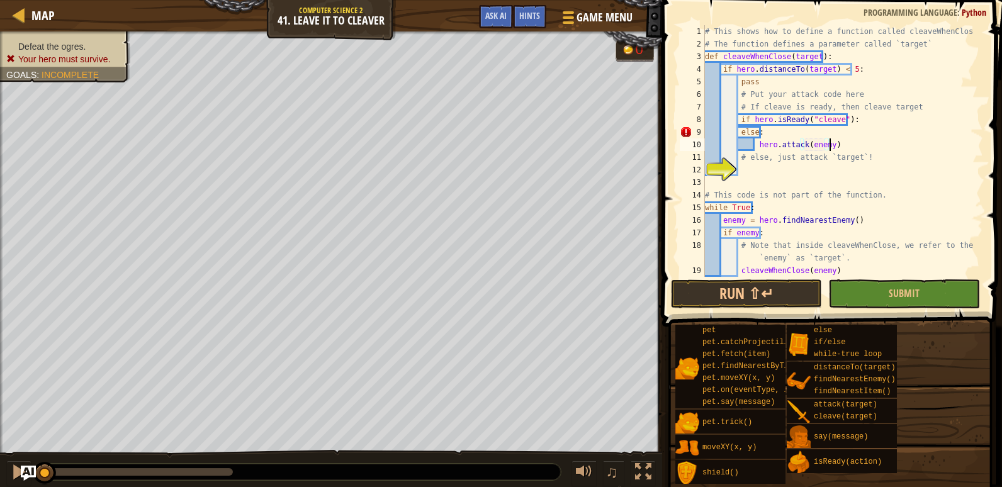
click at [845, 146] on div "# This shows how to define a function called cleaveWhenClose # The function def…" at bounding box center [838, 163] width 271 height 277
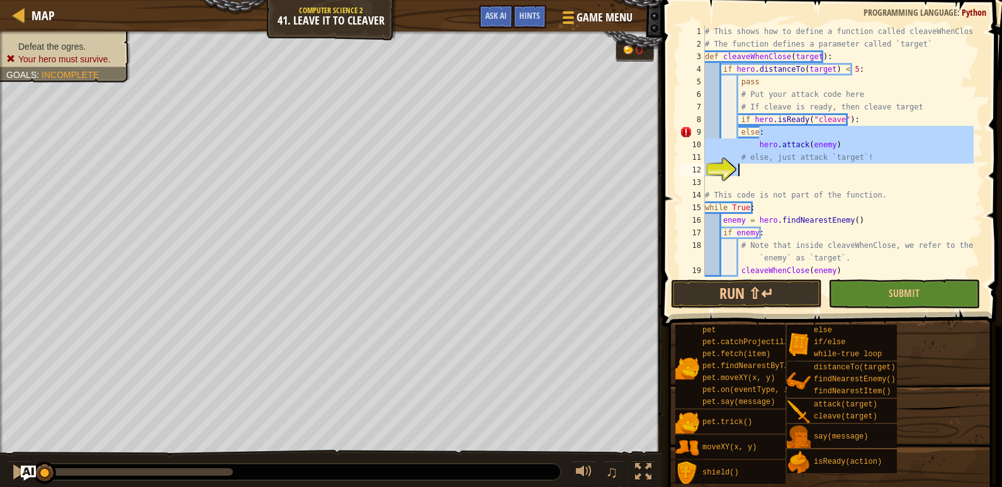
drag, startPoint x: 820, startPoint y: 138, endPoint x: 743, endPoint y: 164, distance: 81.0
click at [743, 164] on div "# This shows how to define a function called cleaveWhenClose # The function def…" at bounding box center [838, 163] width 271 height 277
type textarea "# else, just attack `target`!"
click at [822, 165] on div "# This shows how to define a function called cleaveWhenClose # The function def…" at bounding box center [838, 163] width 271 height 277
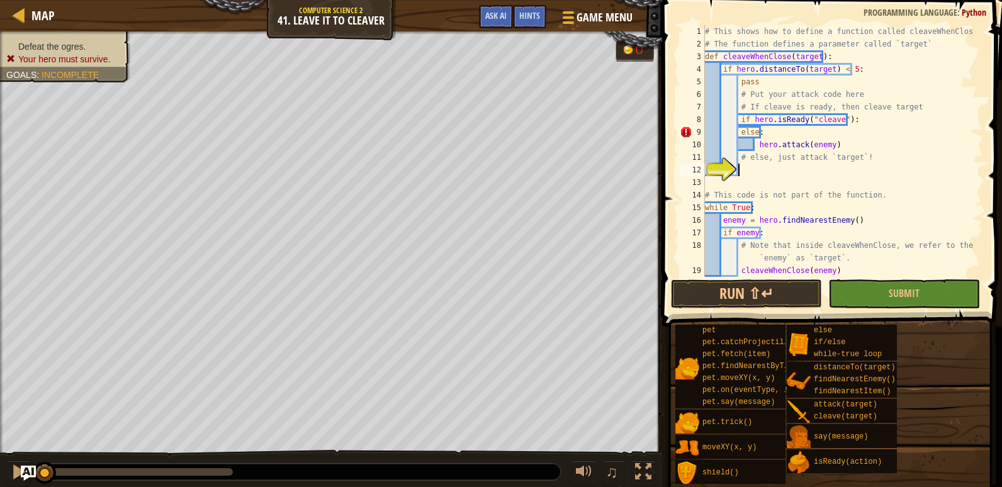
scroll to position [6, 2]
drag, startPoint x: 830, startPoint y: 147, endPoint x: 754, endPoint y: 142, distance: 76.4
click at [754, 142] on div "# This shows how to define a function called cleaveWhenClose # The function def…" at bounding box center [838, 163] width 271 height 277
type textarea "hero.attack(enemy)"
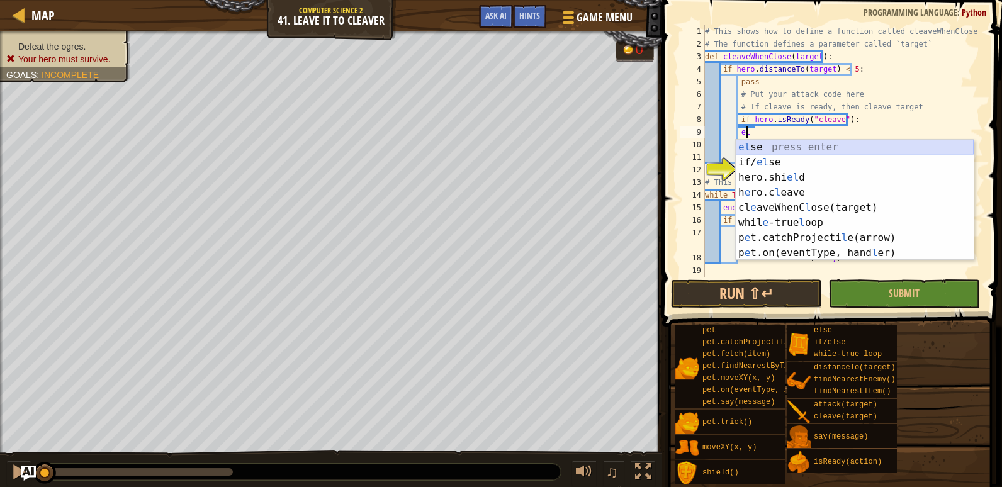
type textarea "e"
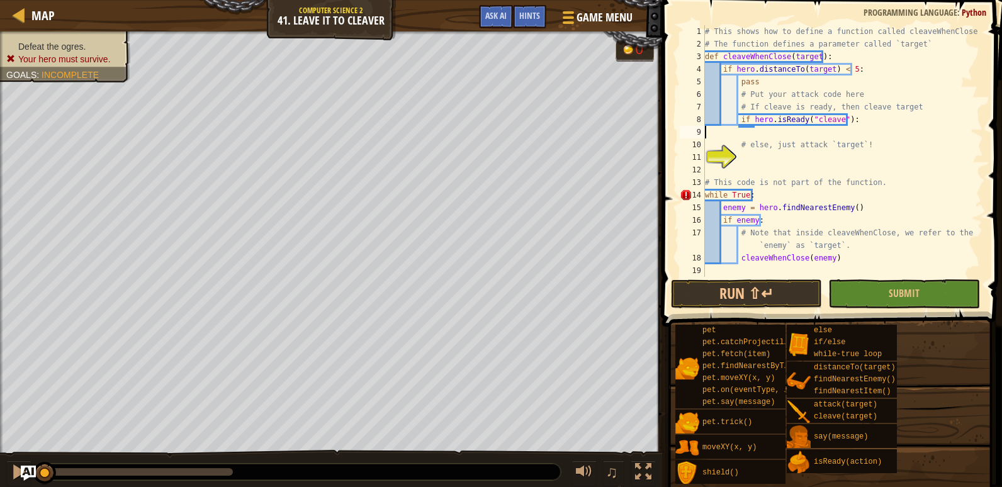
type textarea "if hero.isReady("cleave"):"
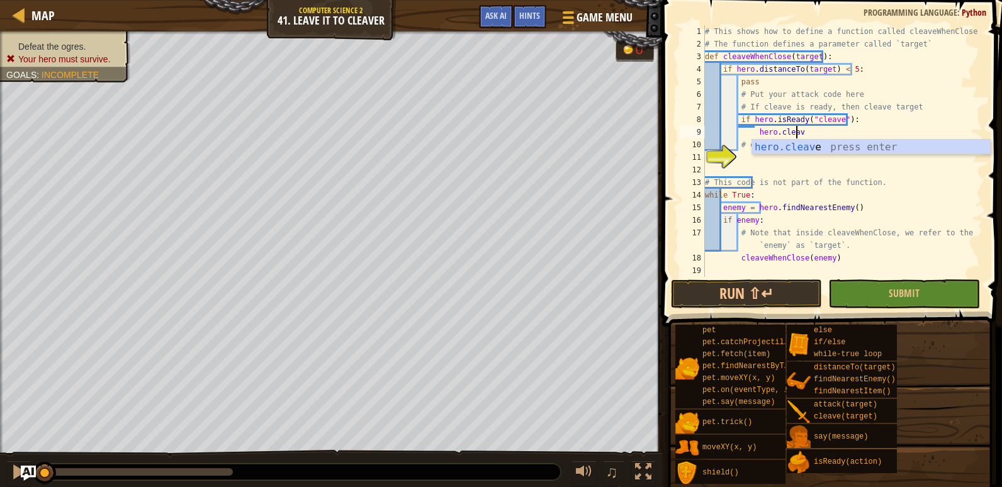
scroll to position [6, 7]
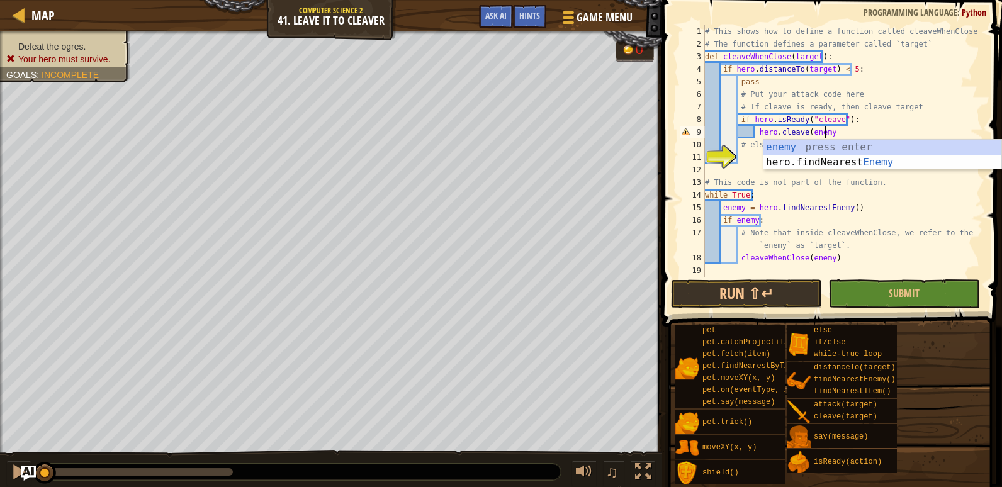
type textarea "hero.cleave(enemy)"
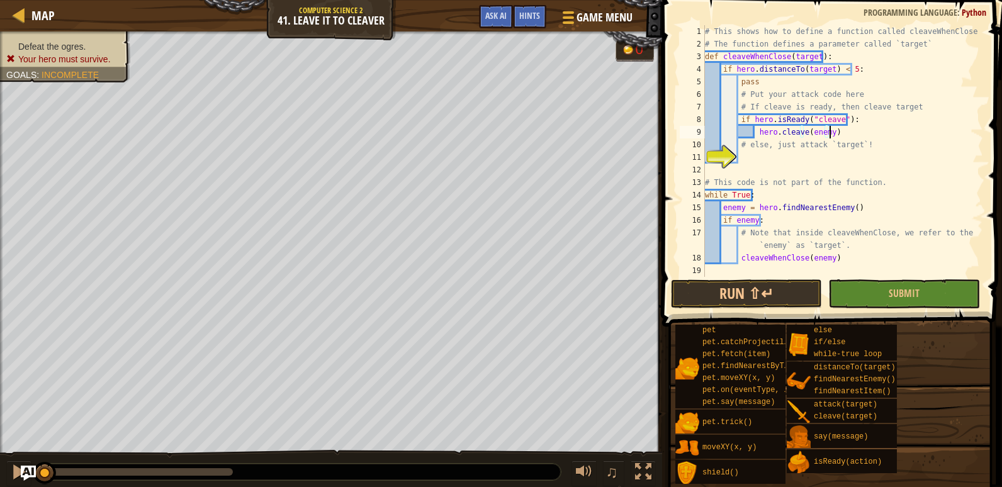
scroll to position [6, 4]
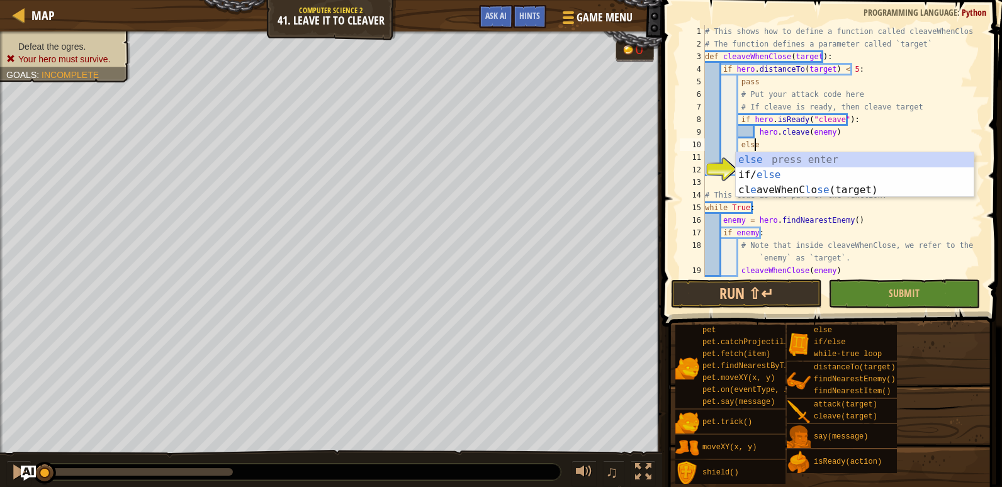
type textarea "else:"
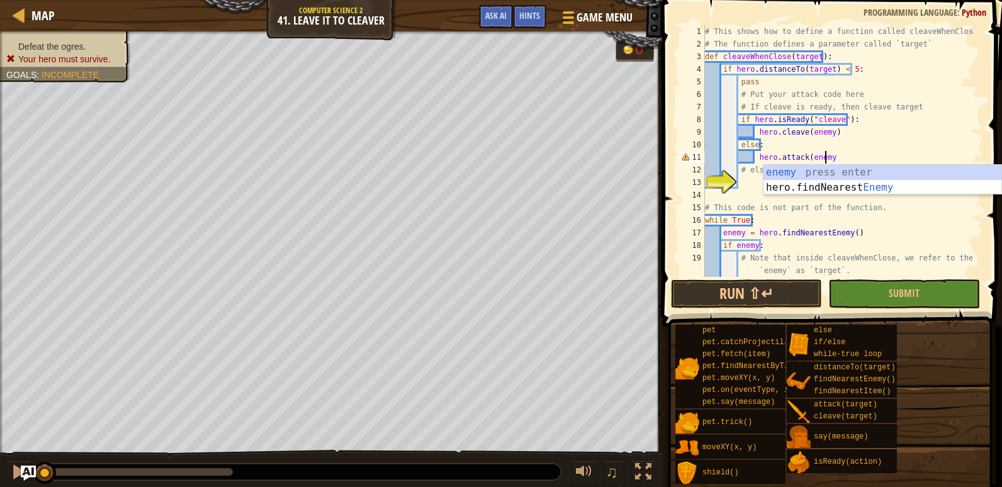
scroll to position [6, 9]
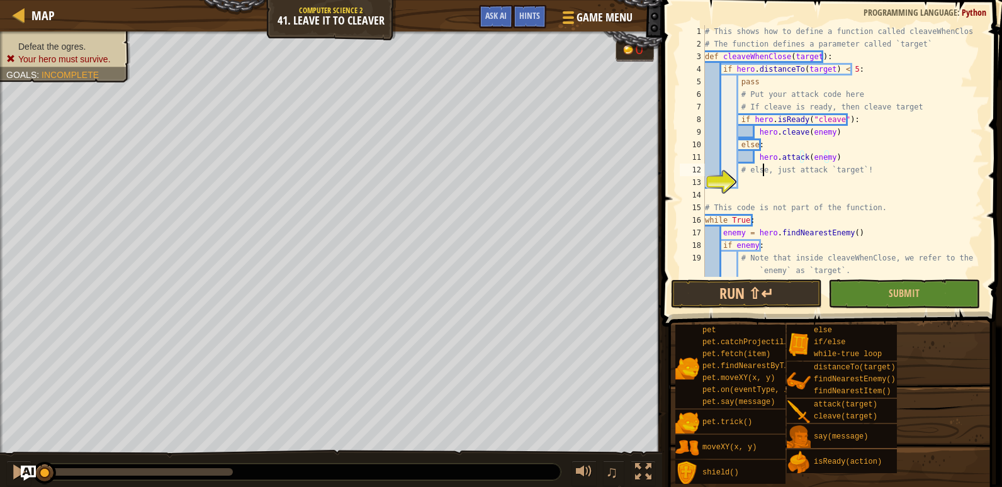
click at [763, 172] on div "# This shows how to define a function called cleaveWhenClose # The function def…" at bounding box center [838, 163] width 271 height 277
type textarea "# else, just attack `target`!"
click at [745, 183] on div "# This shows how to define a function called cleaveWhenClose # The function def…" at bounding box center [838, 163] width 271 height 277
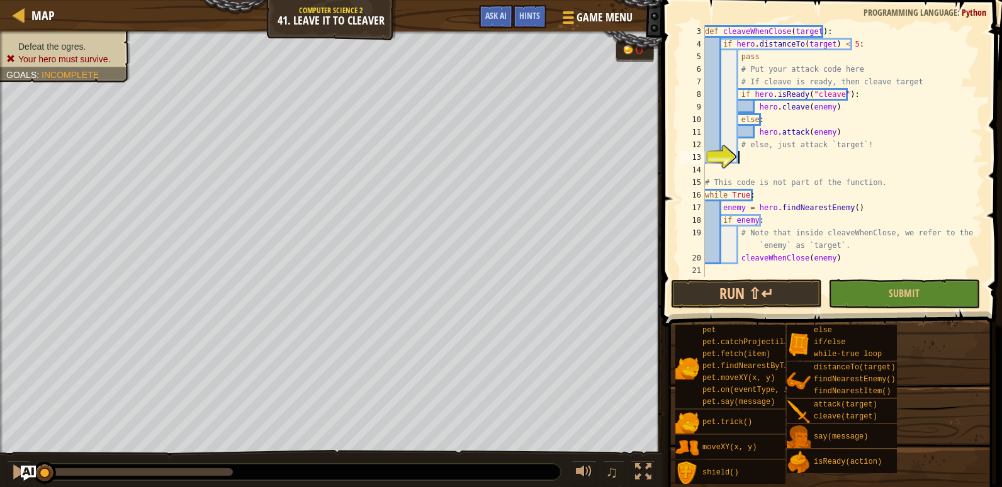
scroll to position [25, 0]
click at [885, 300] on button "Submit" at bounding box center [904, 294] width 151 height 29
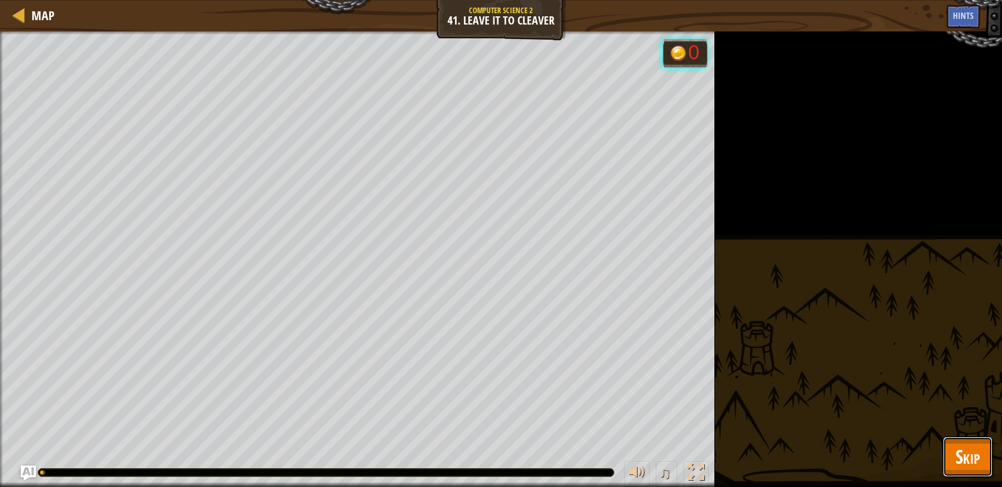
click at [953, 459] on button "Skip" at bounding box center [968, 457] width 50 height 40
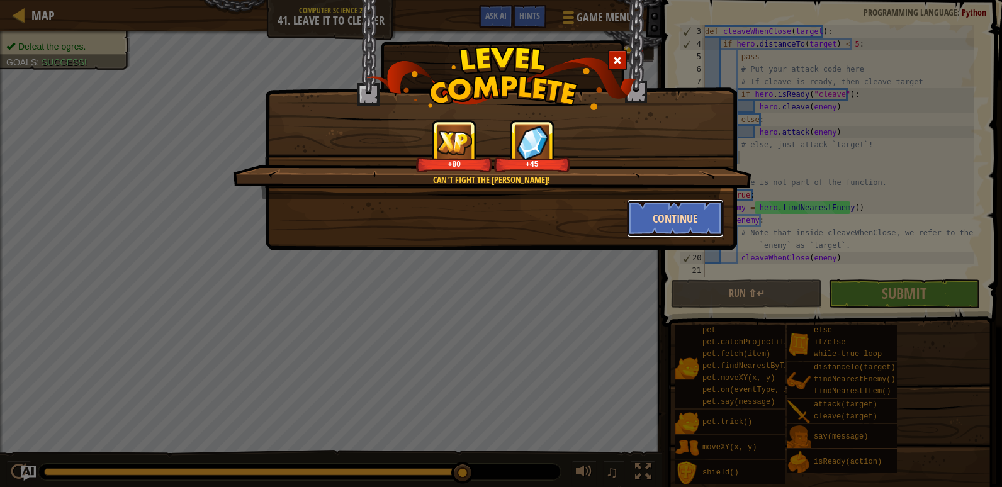
click at [676, 214] on button "Continue" at bounding box center [676, 219] width 98 height 38
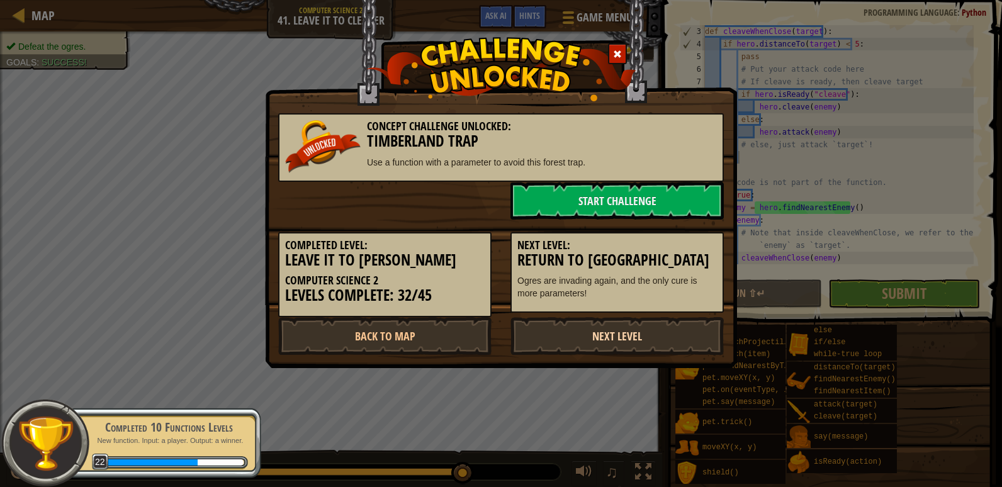
click at [602, 339] on link "Next Level" at bounding box center [617, 336] width 213 height 38
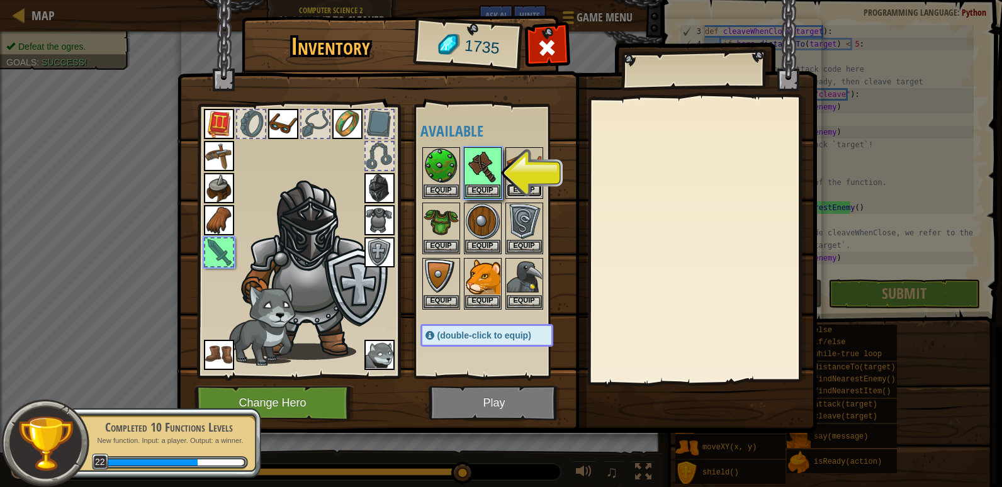
click at [521, 190] on button "Equip" at bounding box center [524, 190] width 35 height 13
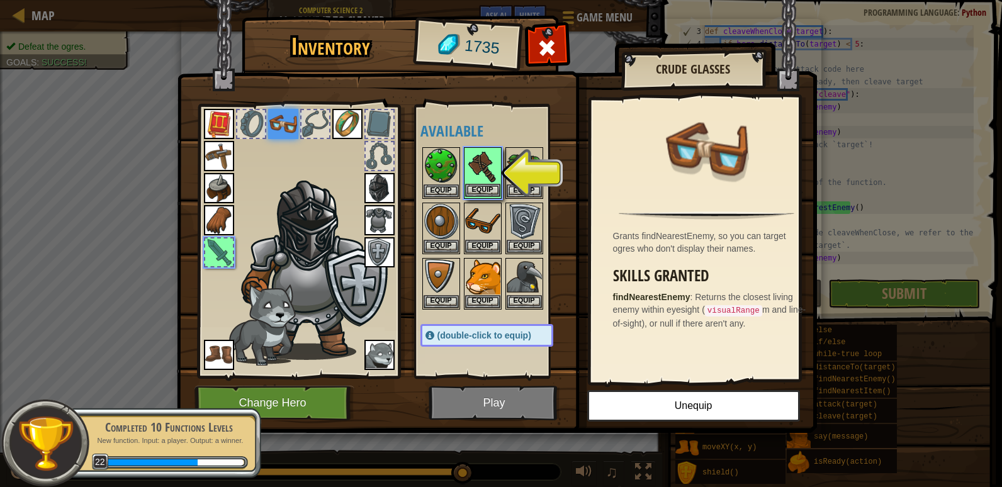
click at [494, 176] on img at bounding box center [482, 166] width 35 height 35
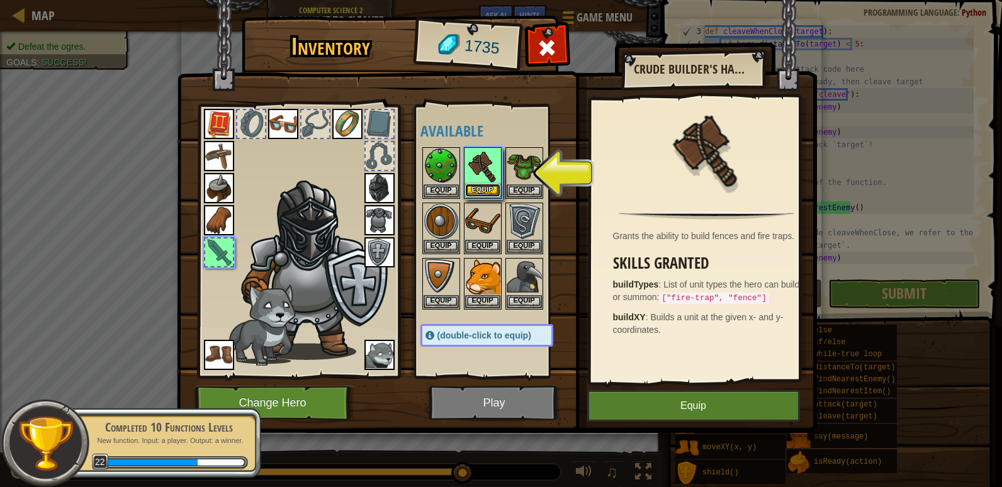
click at [478, 193] on button "Equip" at bounding box center [482, 190] width 35 height 13
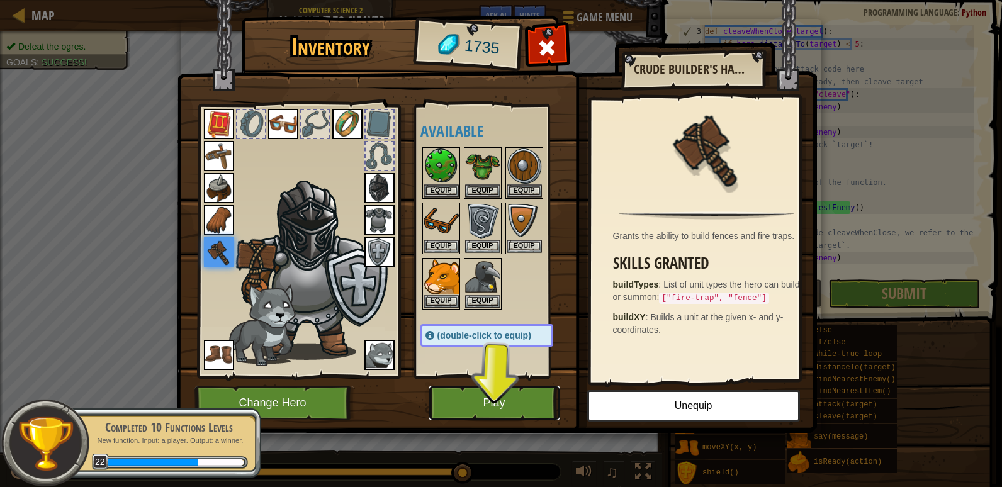
click at [528, 407] on button "Play" at bounding box center [495, 403] width 132 height 35
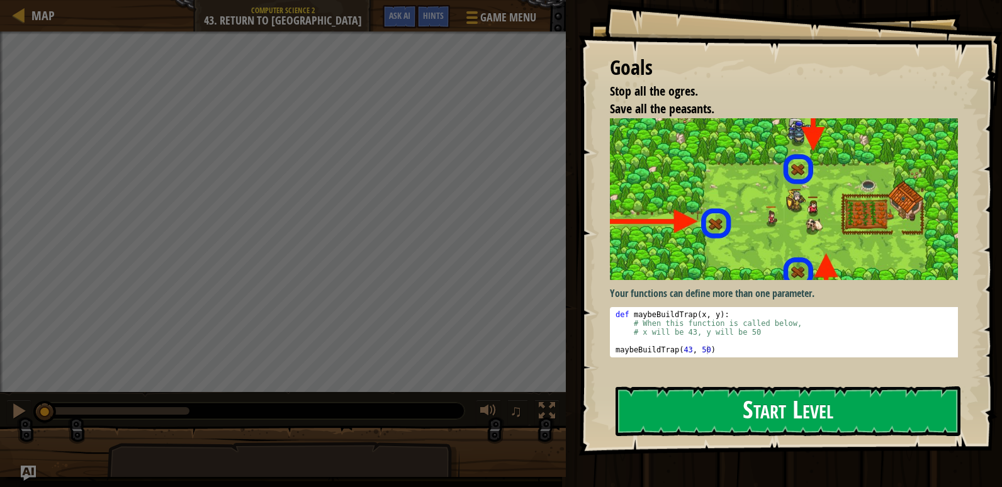
click at [729, 387] on button "Start Level" at bounding box center [788, 412] width 345 height 50
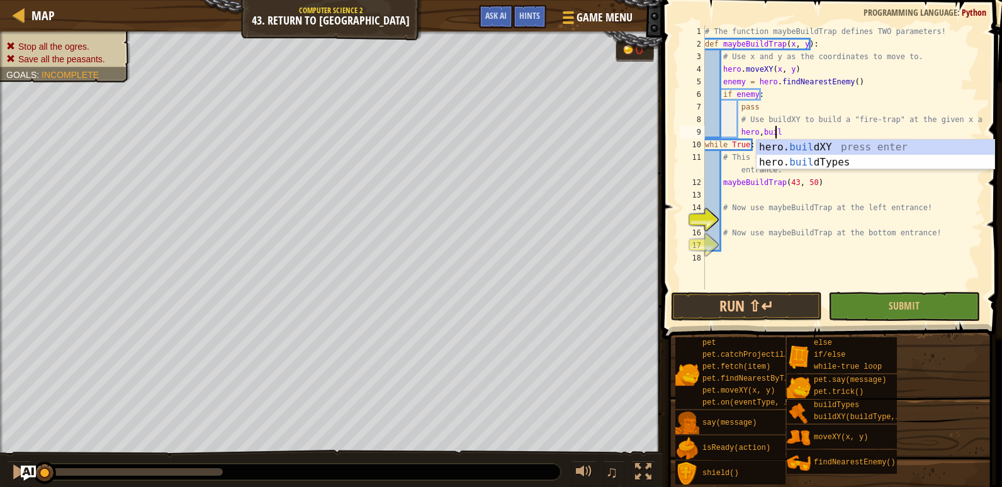
scroll to position [6, 5]
click at [839, 144] on div "hero. build XY press enter hero. build Types press enter" at bounding box center [876, 170] width 238 height 60
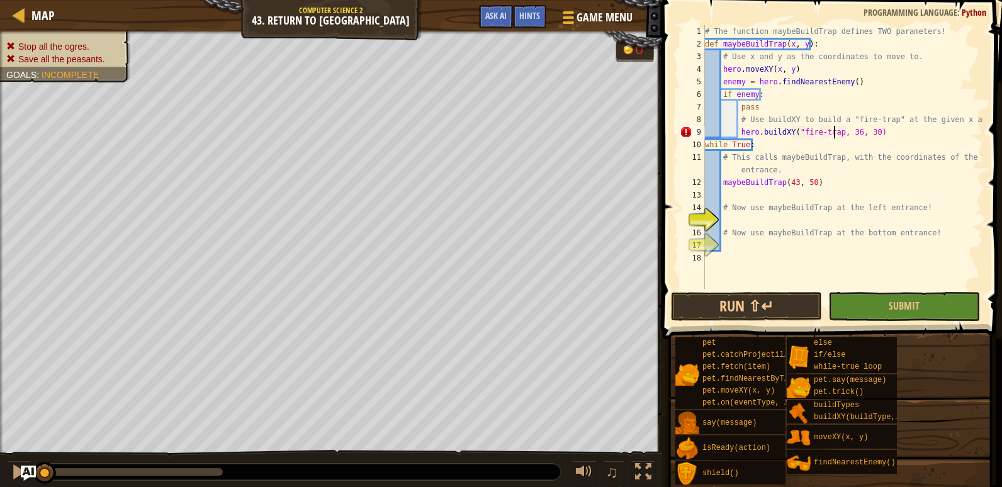
scroll to position [6, 11]
click at [853, 133] on div "# The function maybeBuildTrap defines TWO parameters! def maybeBuildTrap ( x , …" at bounding box center [843, 170] width 281 height 290
click at [859, 130] on div "# The function maybeBuildTrap defines TWO parameters! def maybeBuildTrap ( x , …" at bounding box center [843, 170] width 281 height 290
click at [863, 130] on div "# The function maybeBuildTrap defines TWO parameters! def maybeBuildTrap ( x , …" at bounding box center [843, 170] width 281 height 290
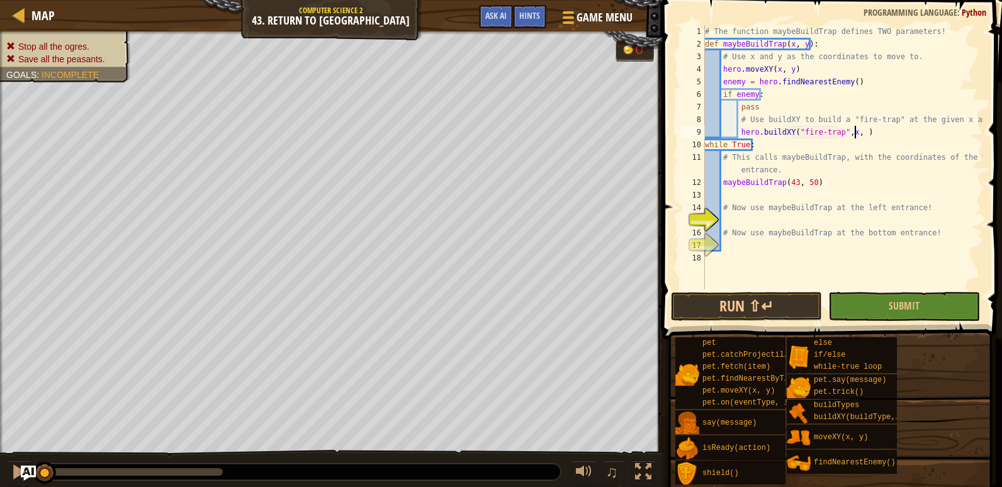
scroll to position [6, 12]
click at [764, 105] on div "# The function maybeBuildTrap defines TWO parameters! def maybeBuildTrap ( x , …" at bounding box center [843, 170] width 281 height 290
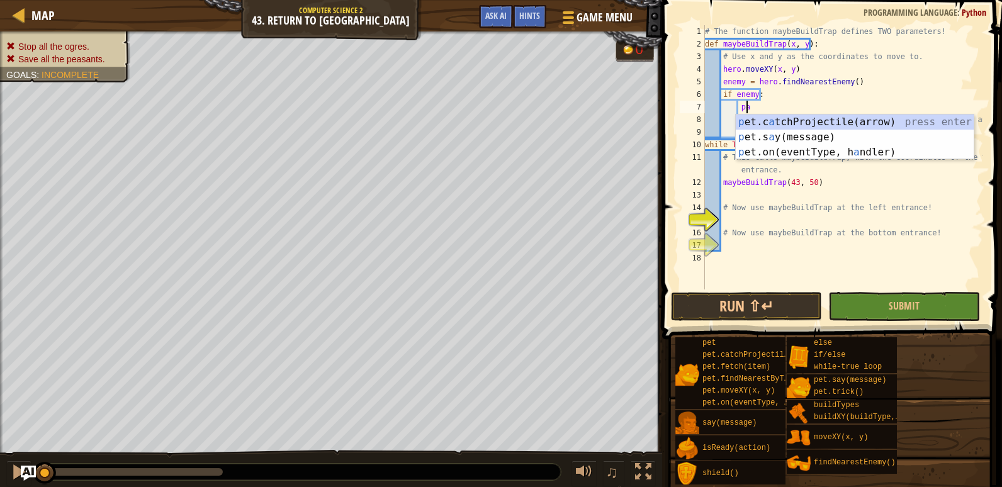
type textarea "p"
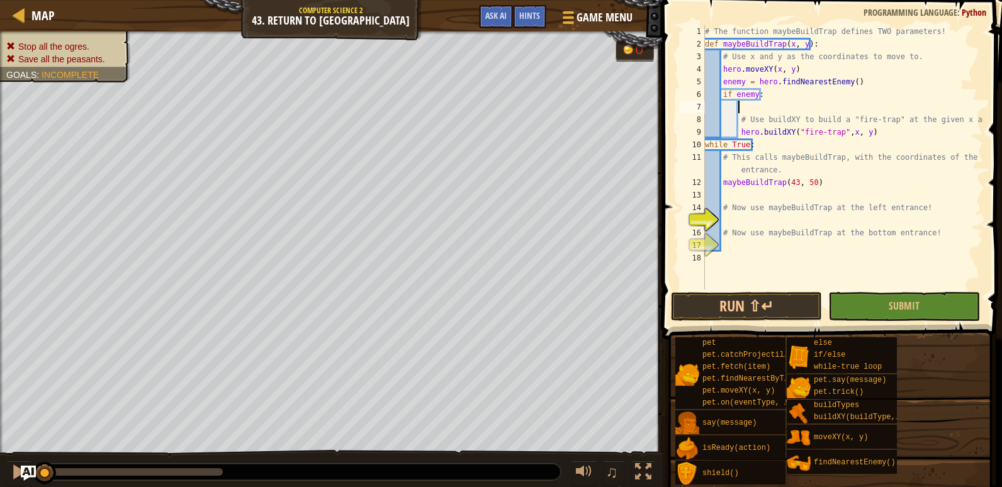
scroll to position [6, 2]
click at [725, 217] on div "# The function maybeBuildTrap defines TWO parameters! def maybeBuildTrap ( x , …" at bounding box center [843, 170] width 281 height 290
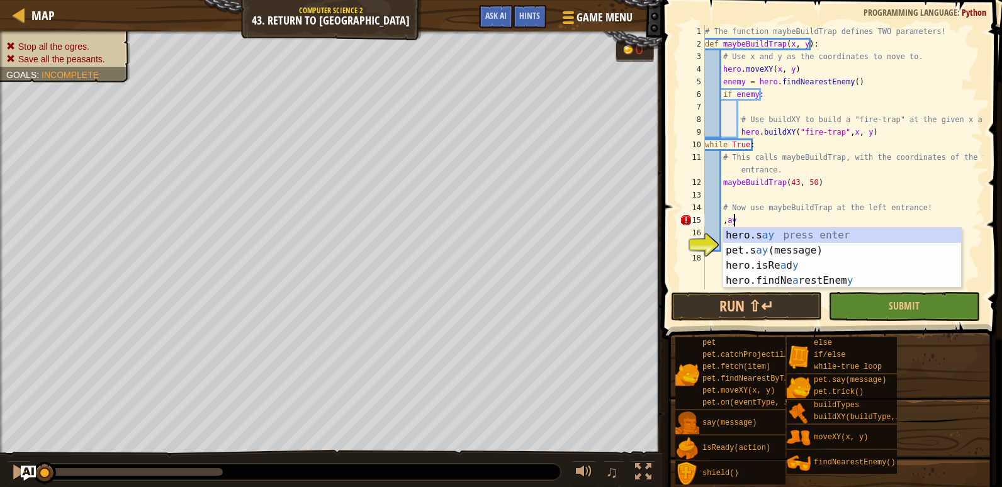
type textarea ","
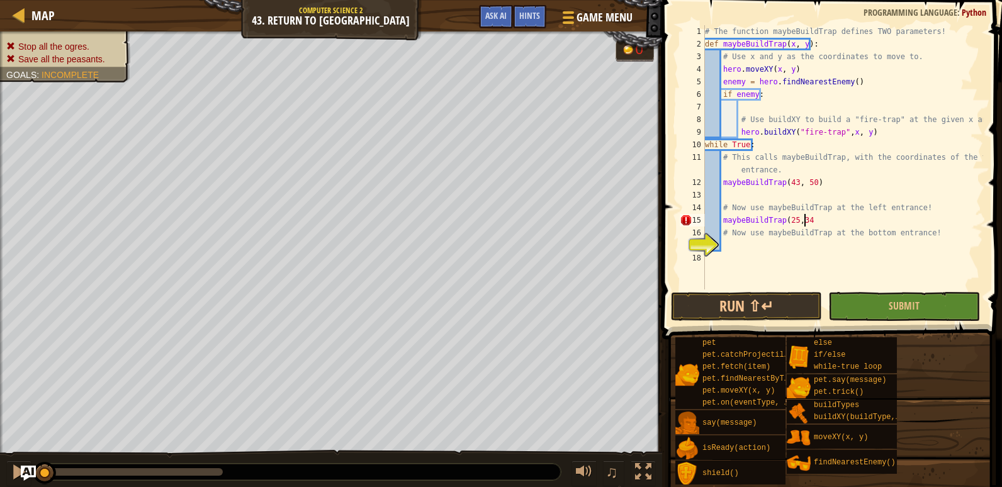
scroll to position [6, 8]
type textarea "maybeBuildTrap(25,34)"
click at [750, 249] on div "# The function maybeBuildTrap defines TWO parameters! def maybeBuildTrap ( x , …" at bounding box center [843, 170] width 281 height 290
type textarea "maybeBuildTrap(43,21)"
click at [871, 299] on button "Submit" at bounding box center [904, 306] width 151 height 29
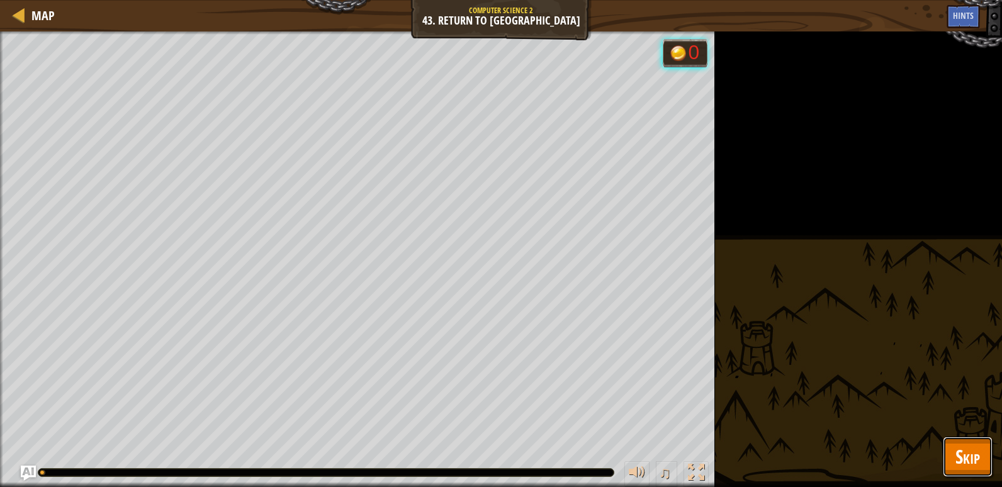
click at [988, 475] on button "Skip" at bounding box center [968, 457] width 50 height 40
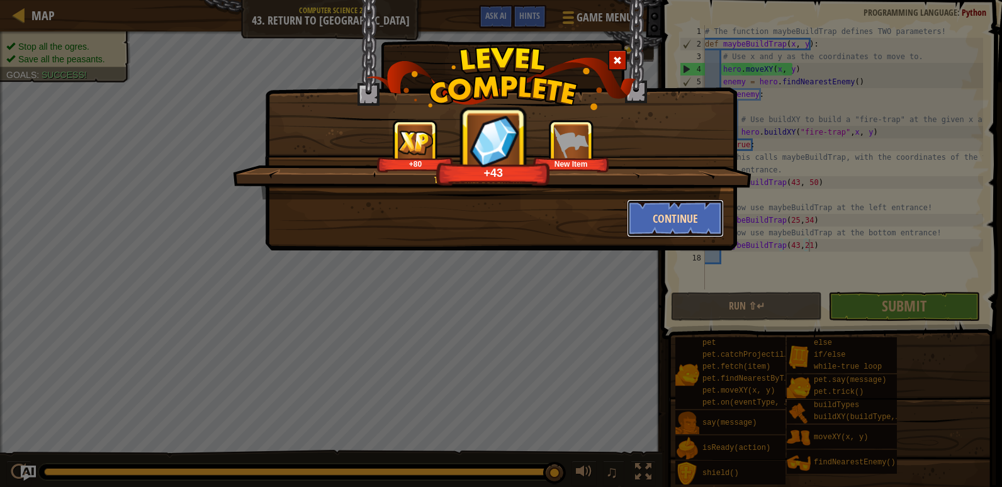
click at [688, 214] on button "Continue" at bounding box center [676, 219] width 98 height 38
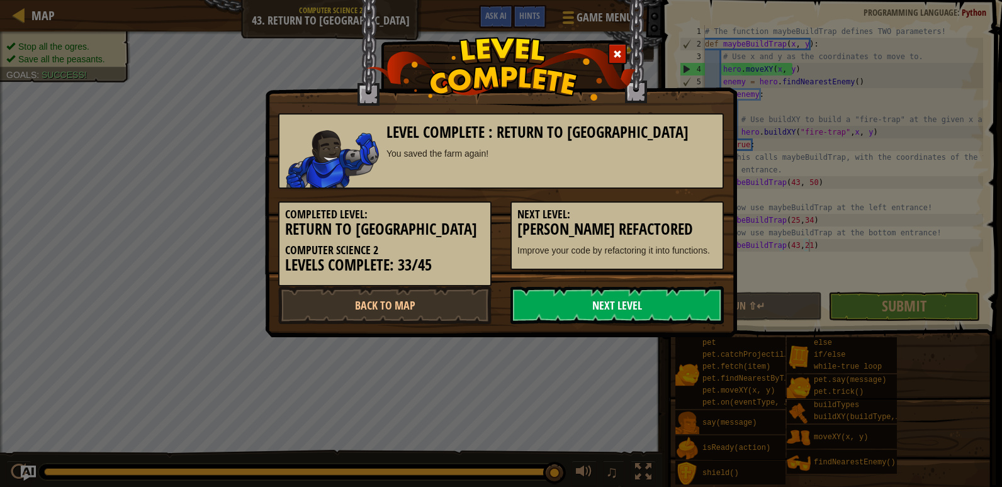
click at [611, 294] on link "Next Level" at bounding box center [617, 305] width 213 height 38
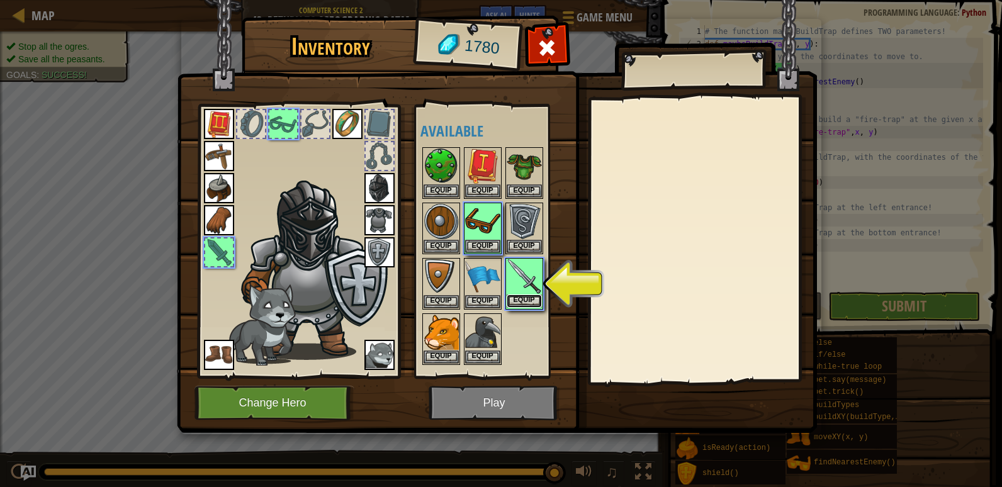
click at [523, 296] on button "Equip" at bounding box center [524, 301] width 35 height 13
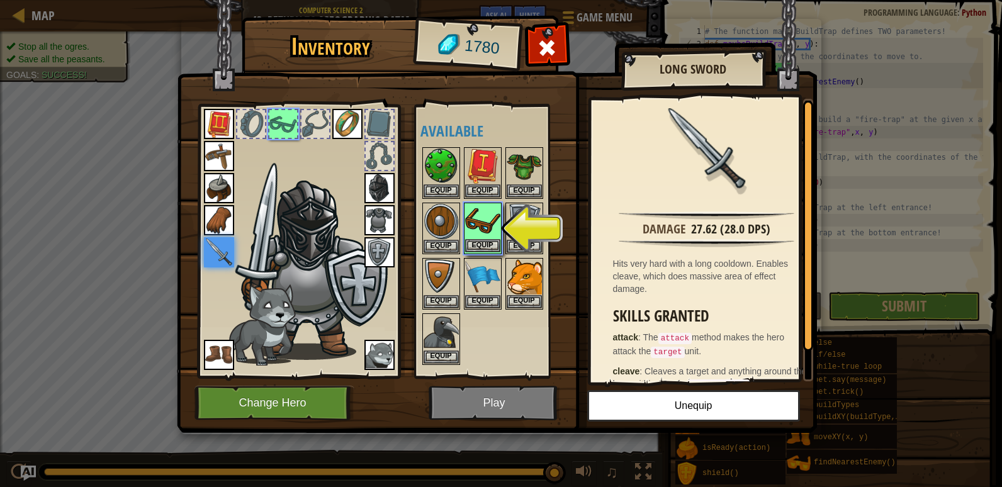
click at [483, 238] on img at bounding box center [482, 221] width 35 height 35
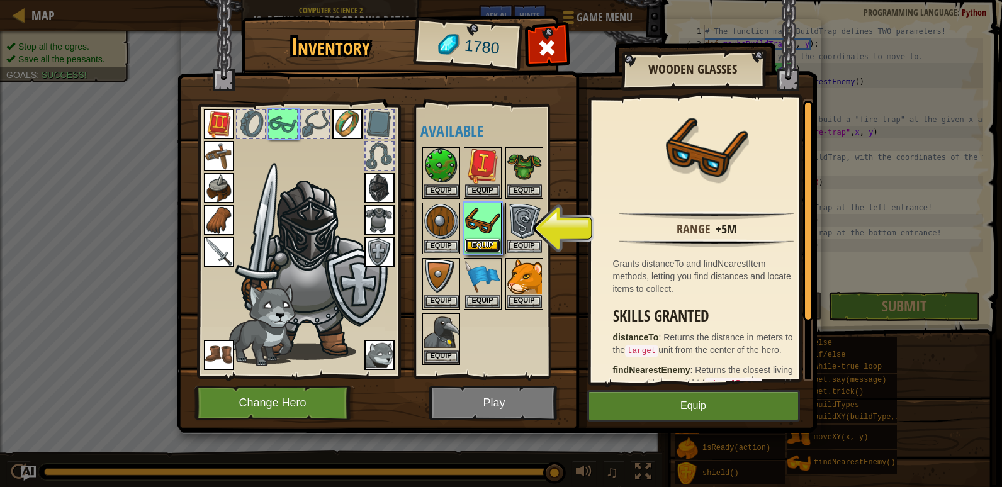
click at [484, 247] on button "Equip" at bounding box center [482, 245] width 35 height 13
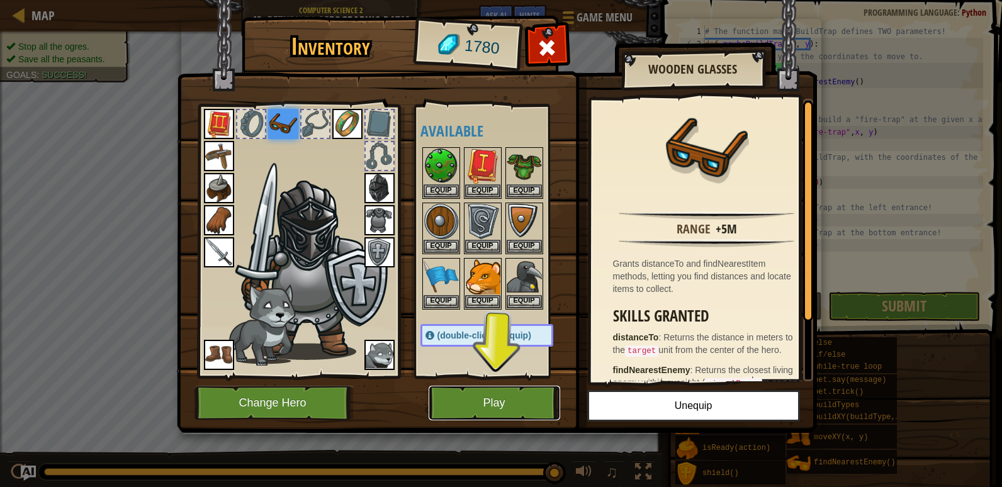
click at [492, 393] on button "Play" at bounding box center [495, 403] width 132 height 35
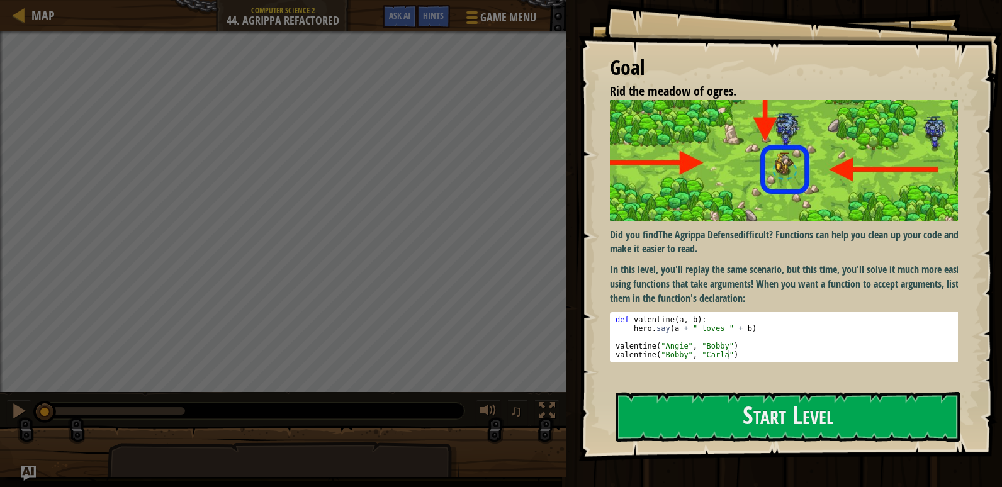
drag, startPoint x: 732, startPoint y: 151, endPoint x: 738, endPoint y: 183, distance: 32.1
click at [738, 182] on div "Goal Rid the meadow of ogres. Did you find The Agrippa Defense difficult? Funct…" at bounding box center [791, 231] width 424 height 462
click at [738, 183] on img at bounding box center [789, 160] width 358 height 121
click at [708, 287] on div "Goal Rid the meadow of ogres. Did you find The Agrippa Defense difficult? Funct…" at bounding box center [791, 231] width 424 height 462
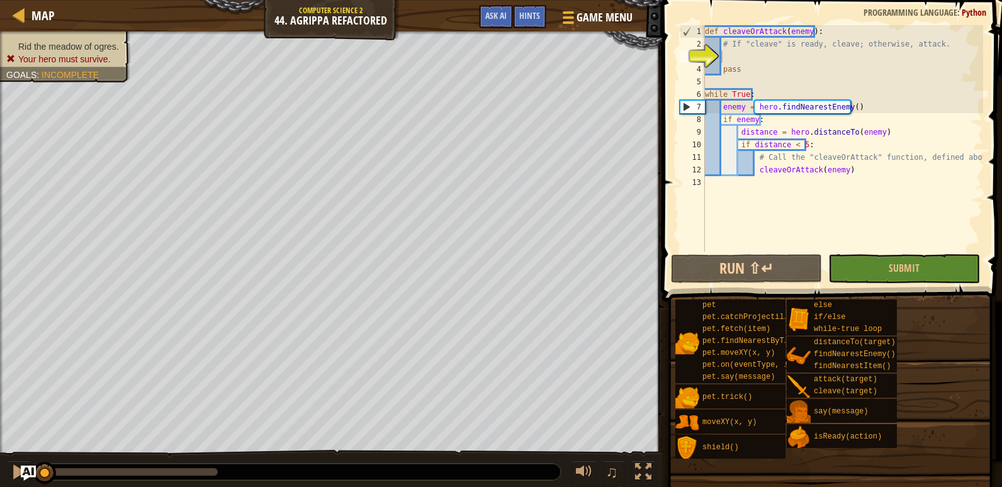
click at [743, 51] on div "def cleaveOrAttack ( enemy ) : # If "cleave" is ready, cleave; otherwise, attac…" at bounding box center [843, 151] width 281 height 252
type textarea "f"
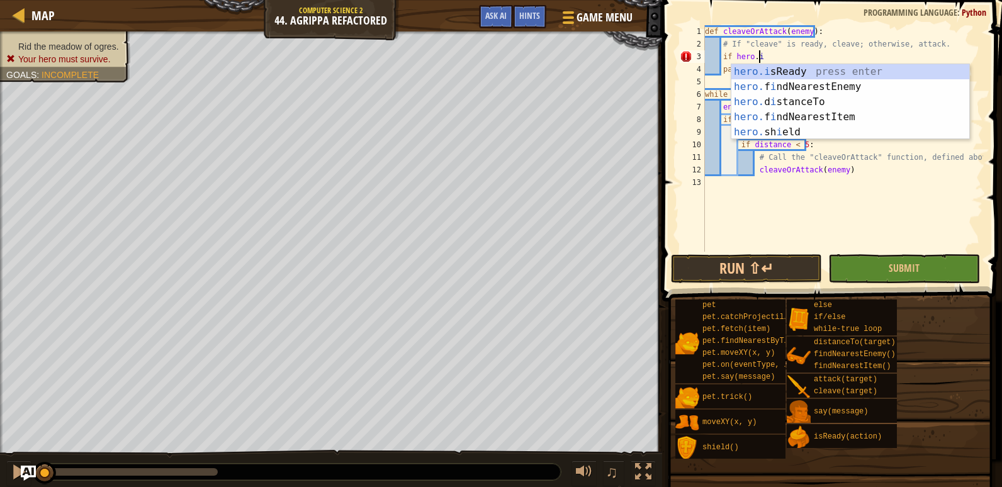
scroll to position [6, 4]
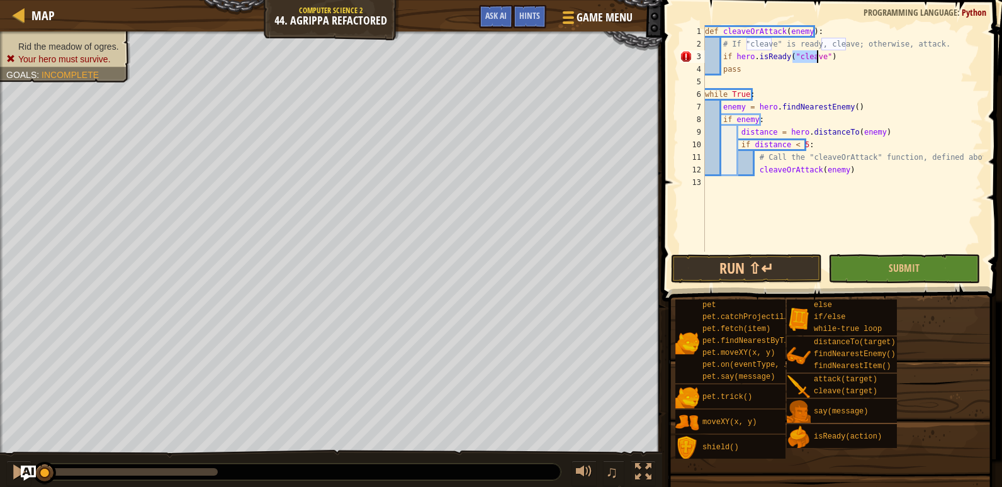
click at [846, 62] on div "def cleaveOrAttack ( enemy ) : # If "cleave" is ready, cleave; otherwise, attac…" at bounding box center [843, 151] width 281 height 252
type textarea "if hero.isReady("cleave"):"
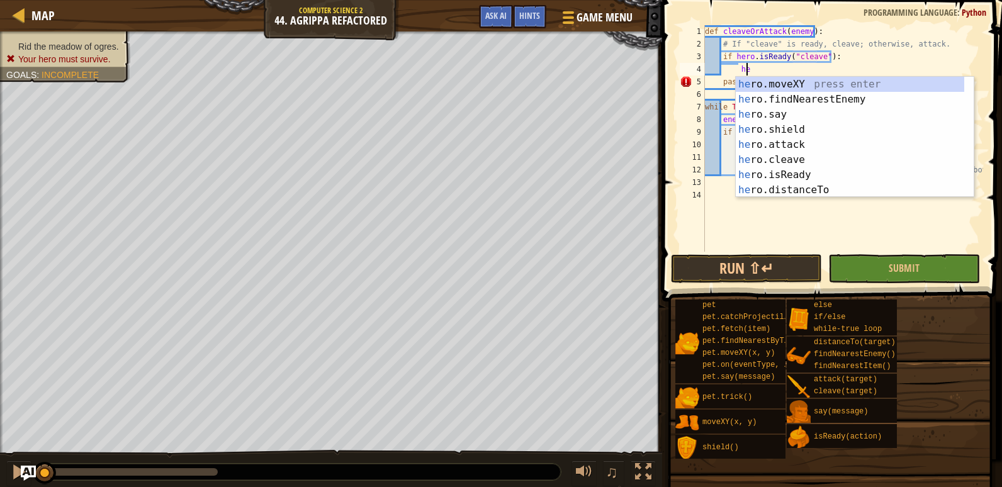
scroll to position [6, 3]
click at [768, 156] on div "hero .moveXY press enter hero .findNearestEnemy press enter hero .say press ent…" at bounding box center [850, 152] width 229 height 151
type textarea "hero.cleave(enemy)"
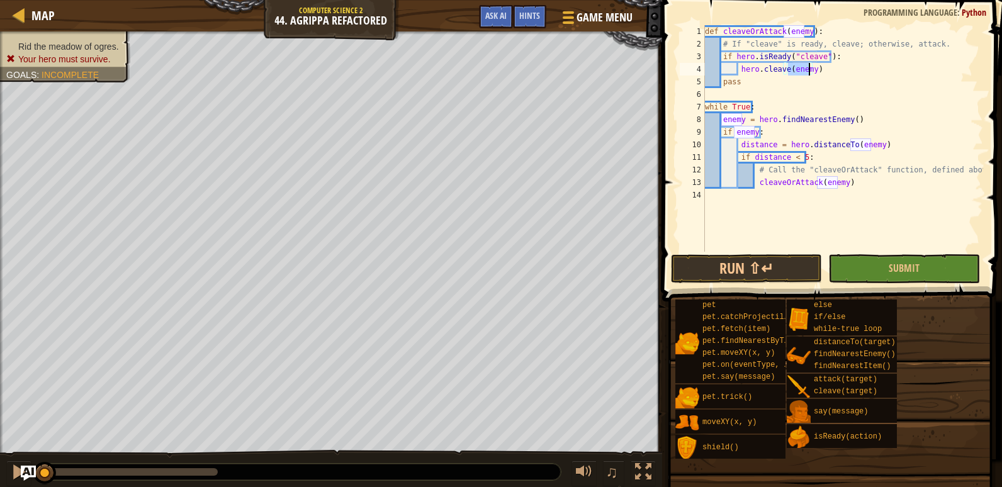
click at [820, 69] on div "def cleaveOrAttack ( enemy ) : # If "cleave" is ready, cleave; otherwise, attac…" at bounding box center [843, 151] width 281 height 252
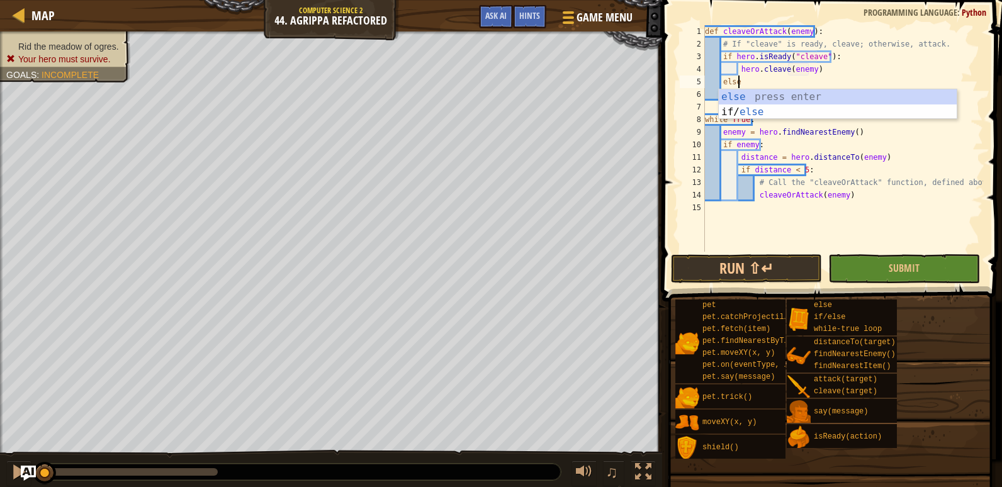
scroll to position [6, 2]
type textarea "else:"
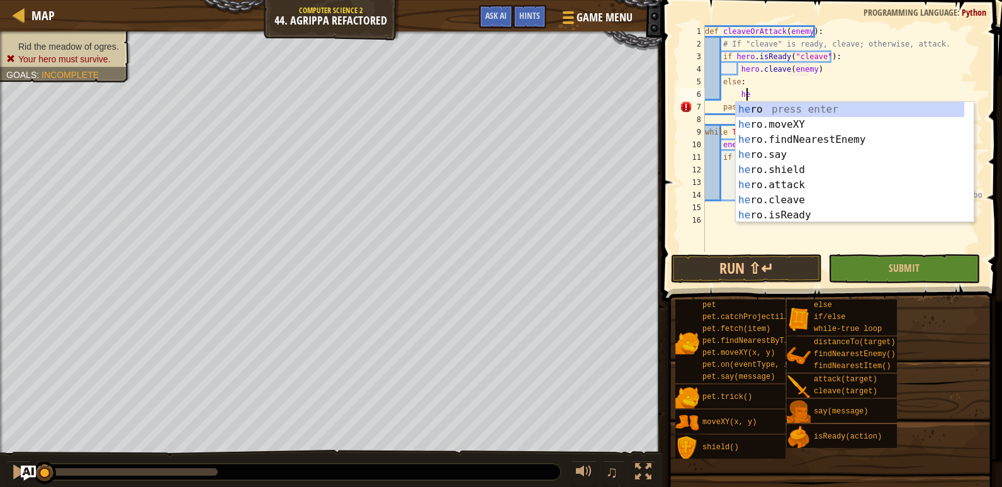
scroll to position [6, 3]
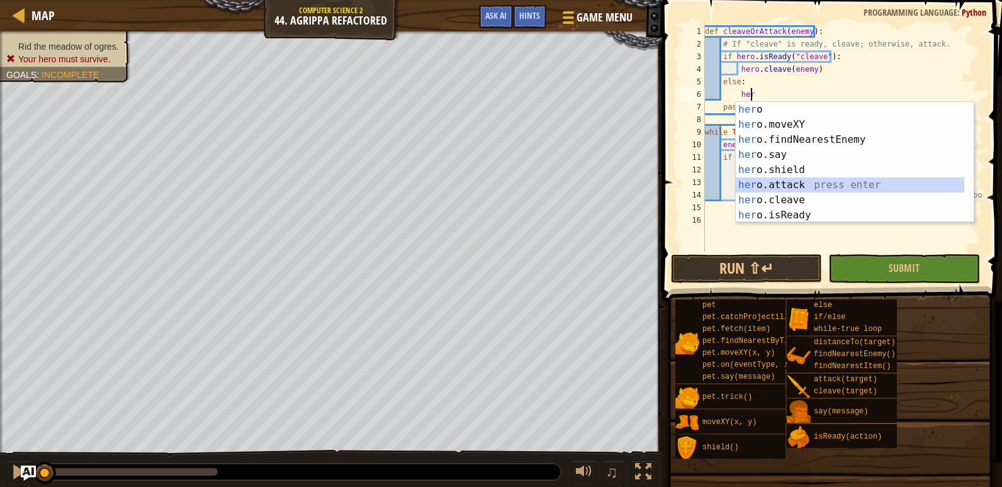
click at [772, 183] on div "her o press enter her o.moveXY press enter her o.findNearestEnemy press enter h…" at bounding box center [850, 177] width 229 height 151
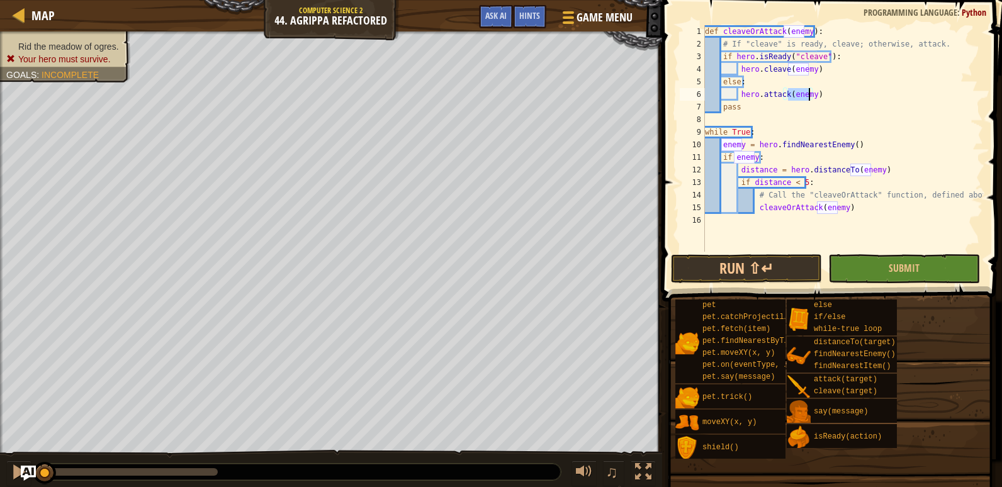
click at [781, 108] on div "def cleaveOrAttack ( enemy ) : # If "cleave" is ready, cleave; otherwise, attac…" at bounding box center [843, 151] width 281 height 252
type textarea "pass"
click at [910, 263] on span "Submit" at bounding box center [904, 268] width 31 height 14
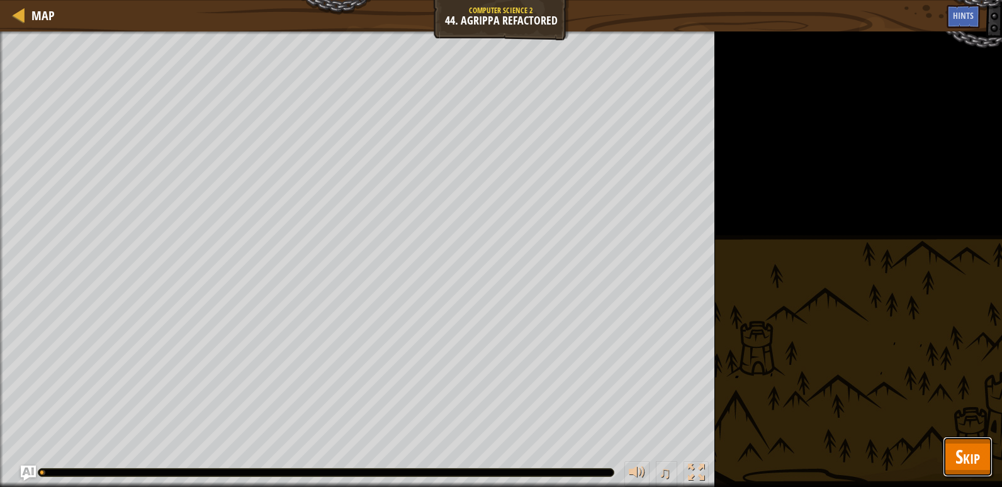
click at [985, 447] on button "Skip" at bounding box center [968, 457] width 50 height 40
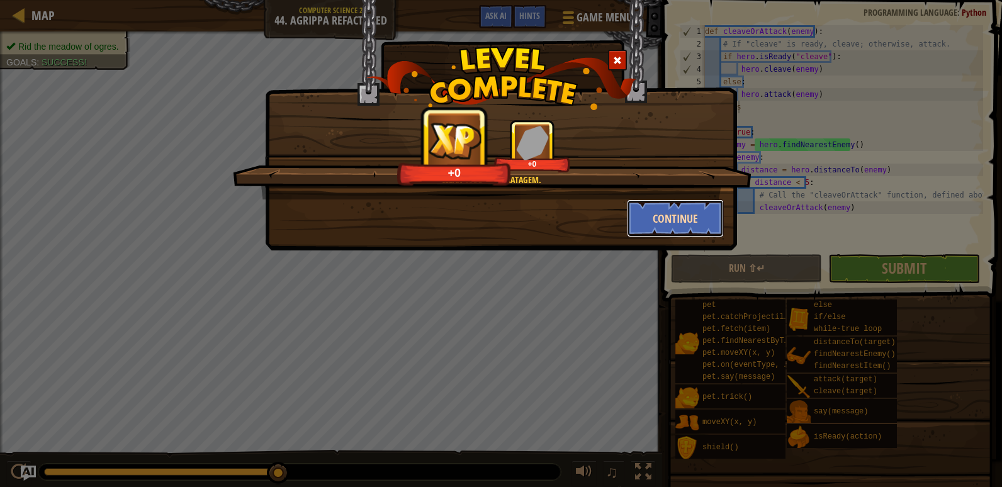
click at [664, 217] on button "Continue" at bounding box center [676, 219] width 98 height 38
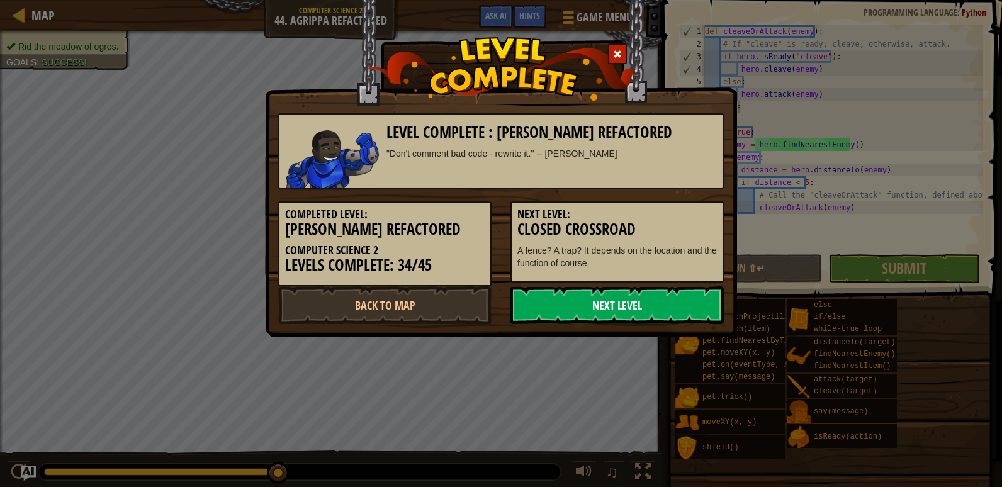
click at [572, 298] on link "Next Level" at bounding box center [617, 305] width 213 height 38
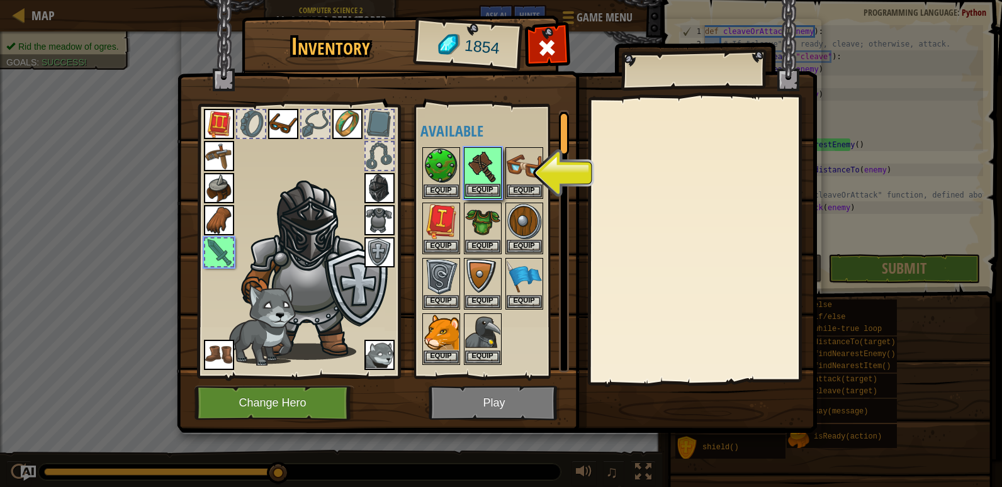
click at [481, 181] on img at bounding box center [482, 166] width 35 height 35
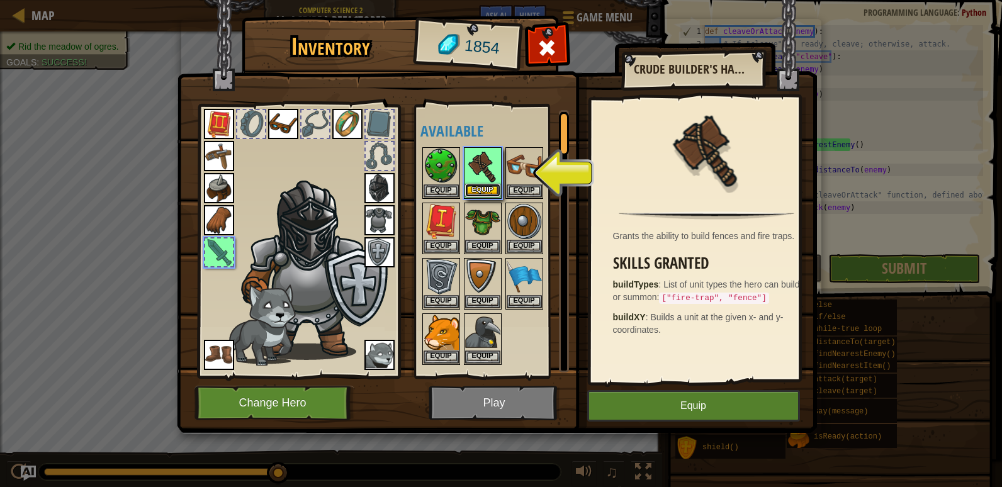
click at [490, 192] on button "Equip" at bounding box center [482, 190] width 35 height 13
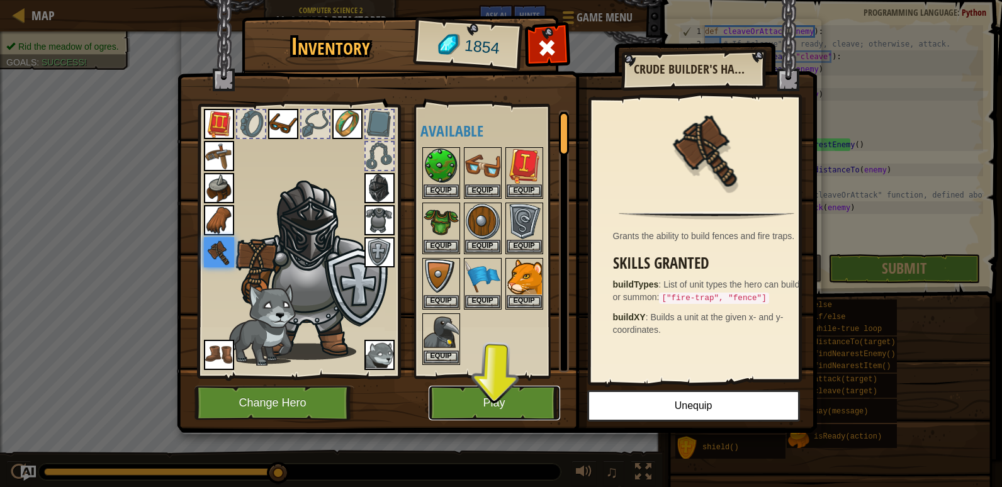
click at [511, 405] on button "Play" at bounding box center [495, 403] width 132 height 35
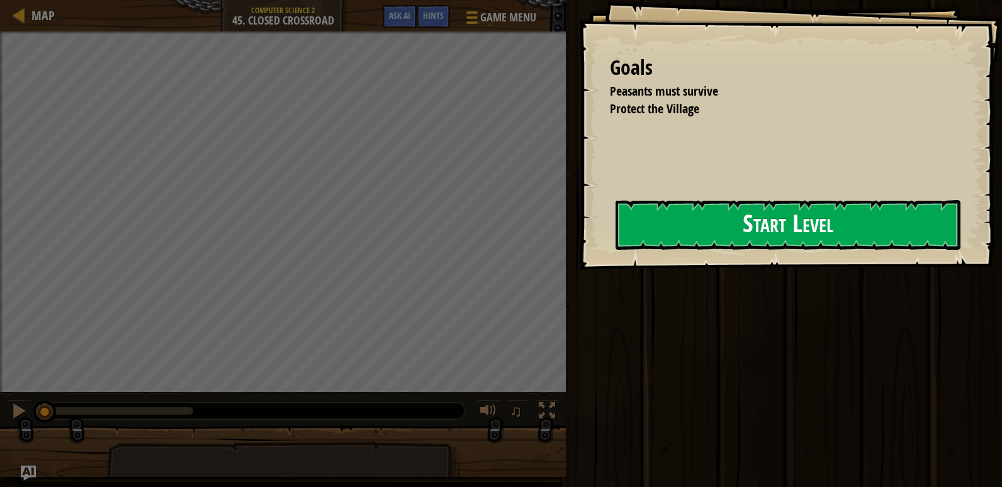
click at [717, 237] on button "Start Level" at bounding box center [788, 225] width 345 height 50
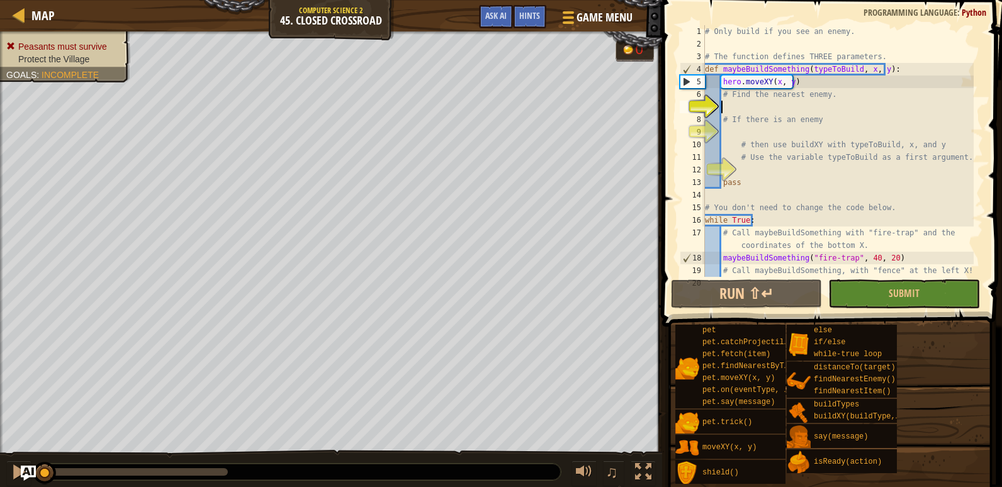
click at [727, 104] on div "# Only build if you see an enemy. # The function defines THREE parameters. def …" at bounding box center [838, 163] width 271 height 277
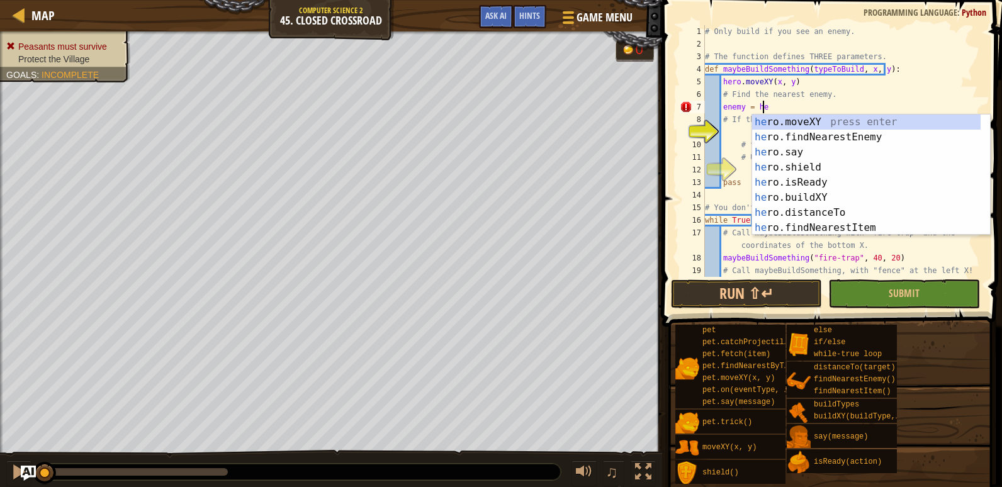
scroll to position [6, 4]
type textarea "enemy = hero"
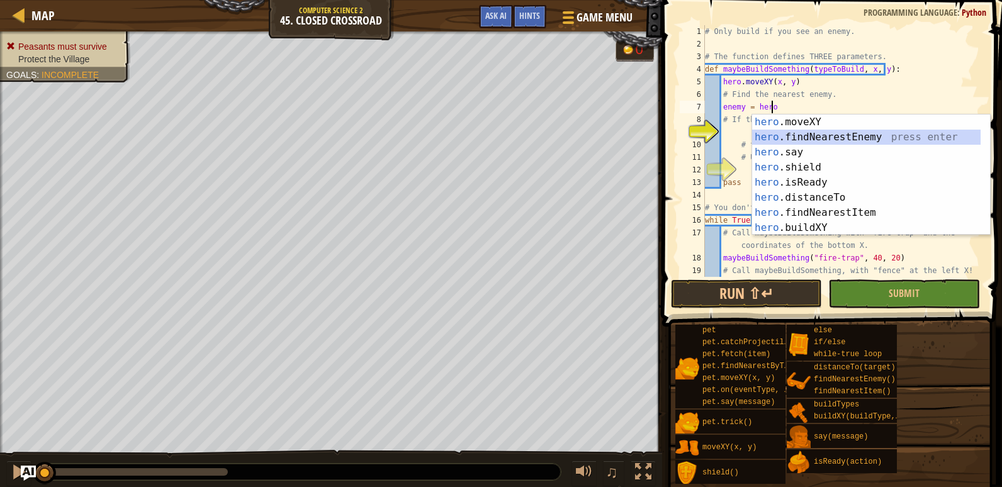
click at [873, 135] on div "hero .moveXY press enter hero .findNearestEnemy press enter hero .say press ent…" at bounding box center [866, 190] width 229 height 151
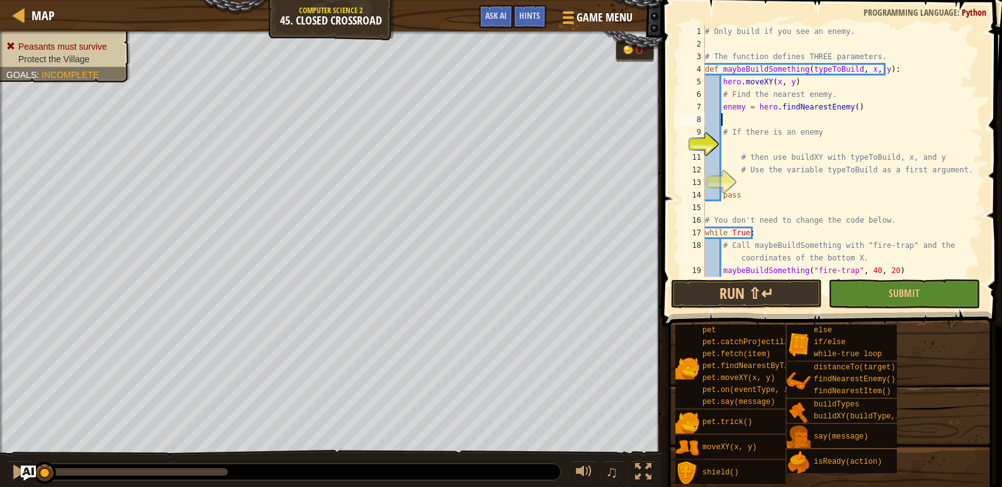
click at [737, 142] on div "# Only build if you see an enemy. # The function defines THREE parameters. def …" at bounding box center [838, 163] width 271 height 277
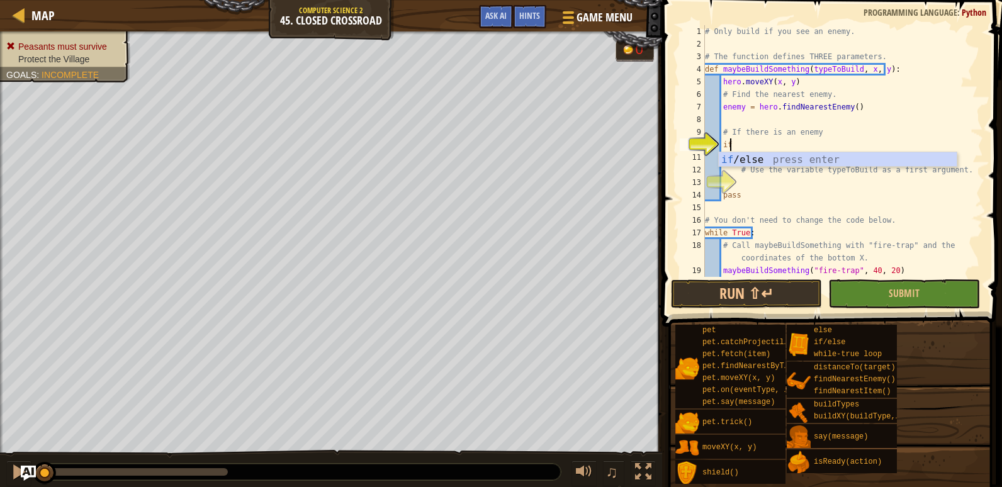
scroll to position [6, 1]
type textarea "if enemy:"
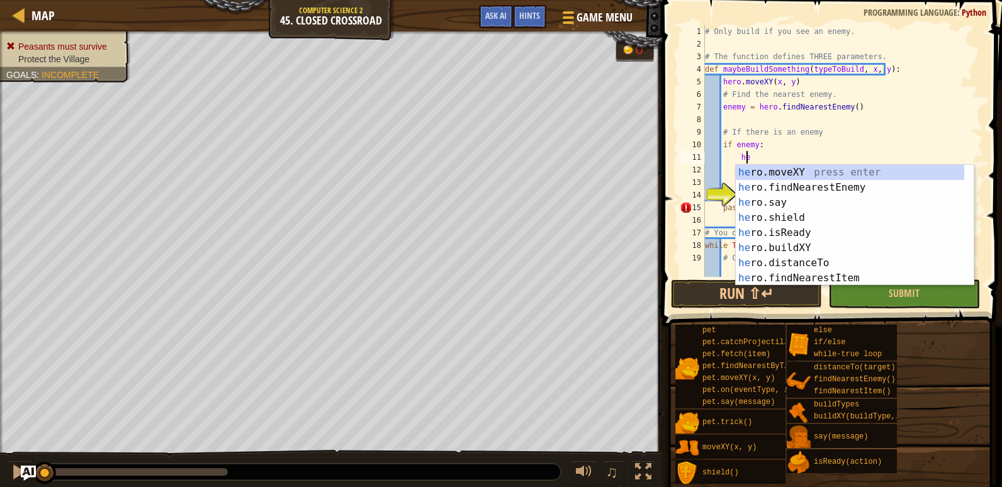
scroll to position [6, 3]
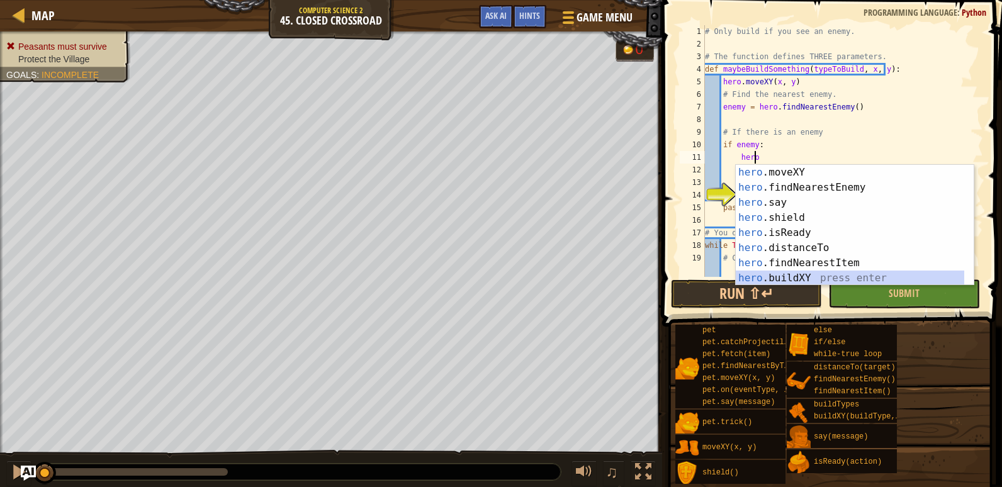
click at [786, 275] on div "hero .moveXY press enter hero .findNearestEnemy press enter hero .say press ent…" at bounding box center [850, 240] width 229 height 151
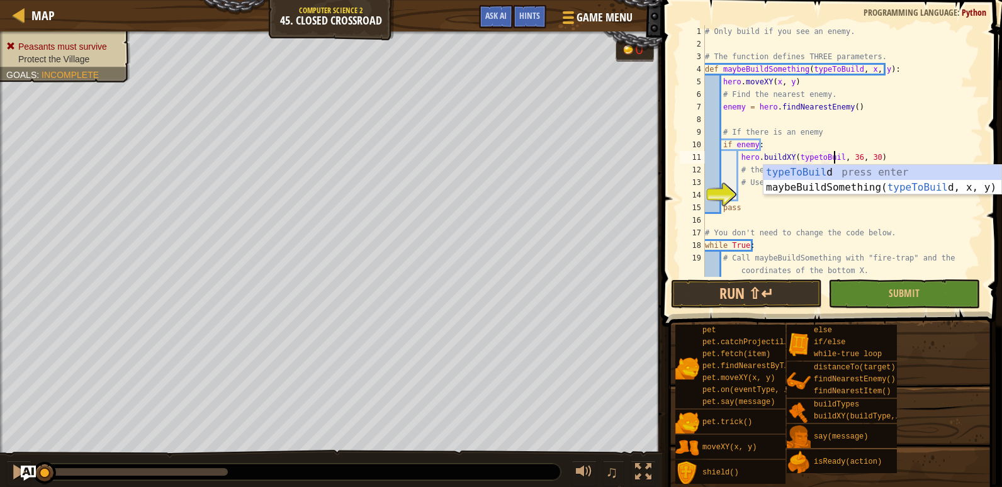
scroll to position [6, 11]
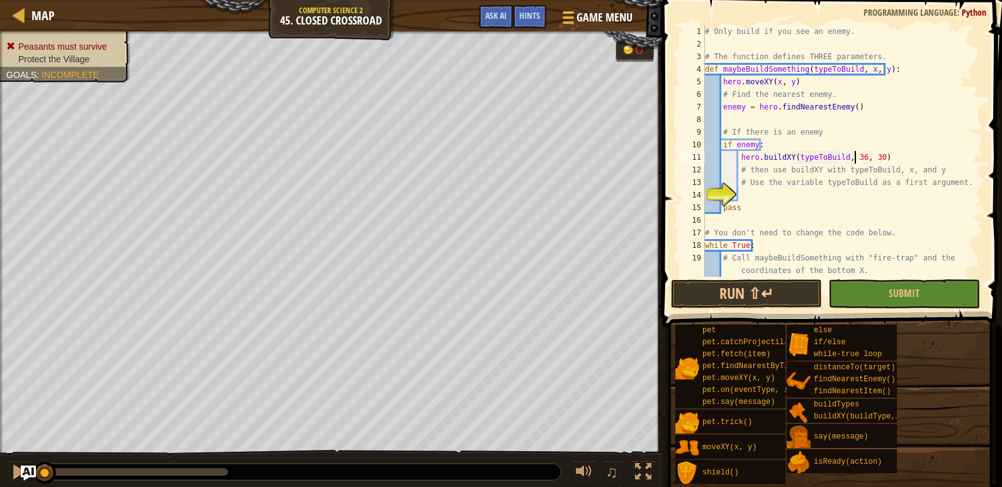
click at [852, 162] on div "# Only build if you see an enemy. # The function defines THREE parameters. def …" at bounding box center [838, 163] width 271 height 277
click at [855, 156] on div "# Only build if you see an enemy. # The function defines THREE parameters. def …" at bounding box center [838, 163] width 271 height 277
click at [859, 161] on div "# Only build if you see an enemy. # The function defines THREE parameters. def …" at bounding box center [838, 163] width 271 height 277
type textarea "hero.buildXY(typeToBuild,x, y)"
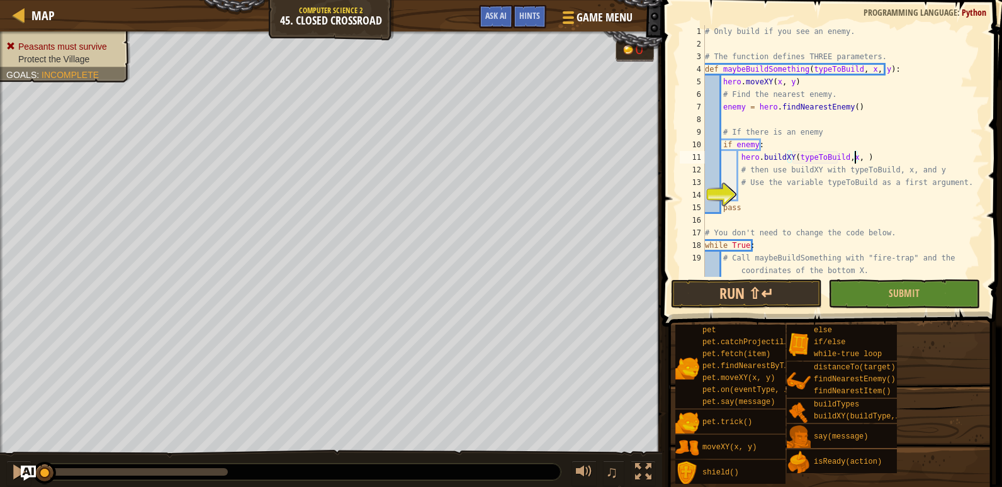
scroll to position [6, 12]
click at [766, 193] on div "# Only build if you see an enemy. # The function defines THREE parameters. def …" at bounding box center [838, 163] width 271 height 277
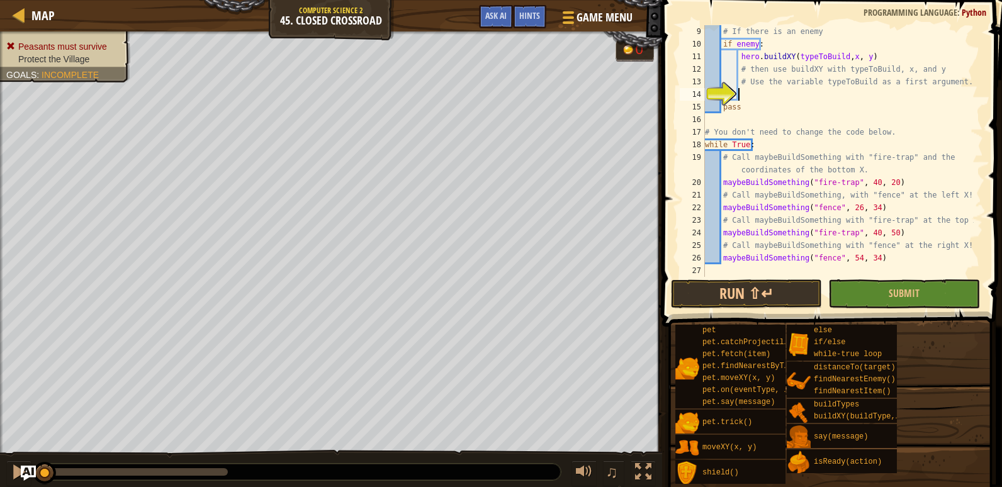
scroll to position [101, 0]
click at [884, 298] on button "Submit" at bounding box center [904, 294] width 151 height 29
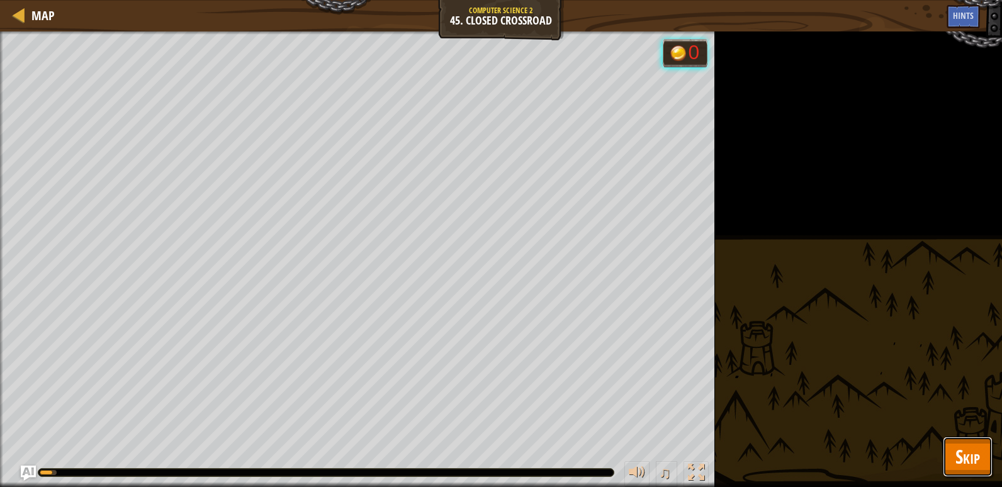
click at [956, 451] on span "Skip" at bounding box center [968, 457] width 25 height 26
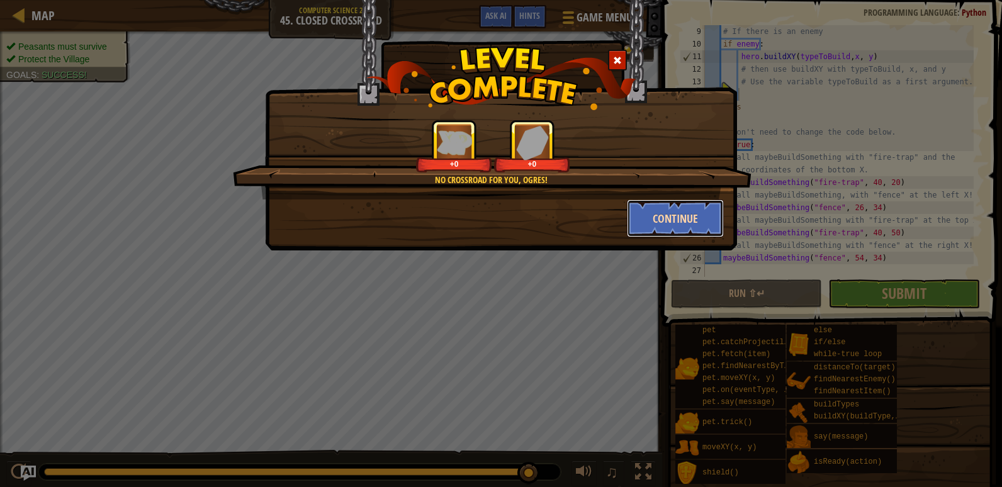
click at [673, 225] on button "Continue" at bounding box center [676, 219] width 98 height 38
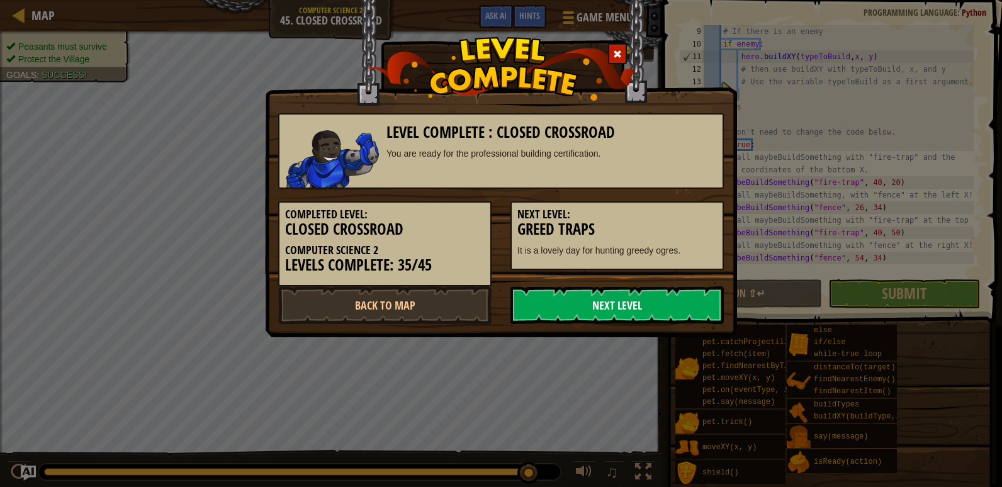
click at [626, 312] on link "Next Level" at bounding box center [617, 305] width 213 height 38
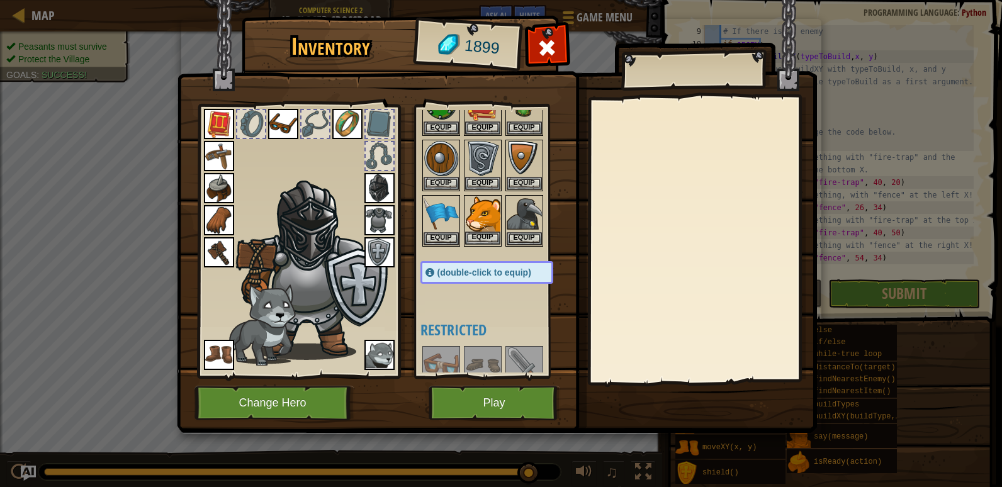
scroll to position [0, 0]
